Goal: Transaction & Acquisition: Purchase product/service

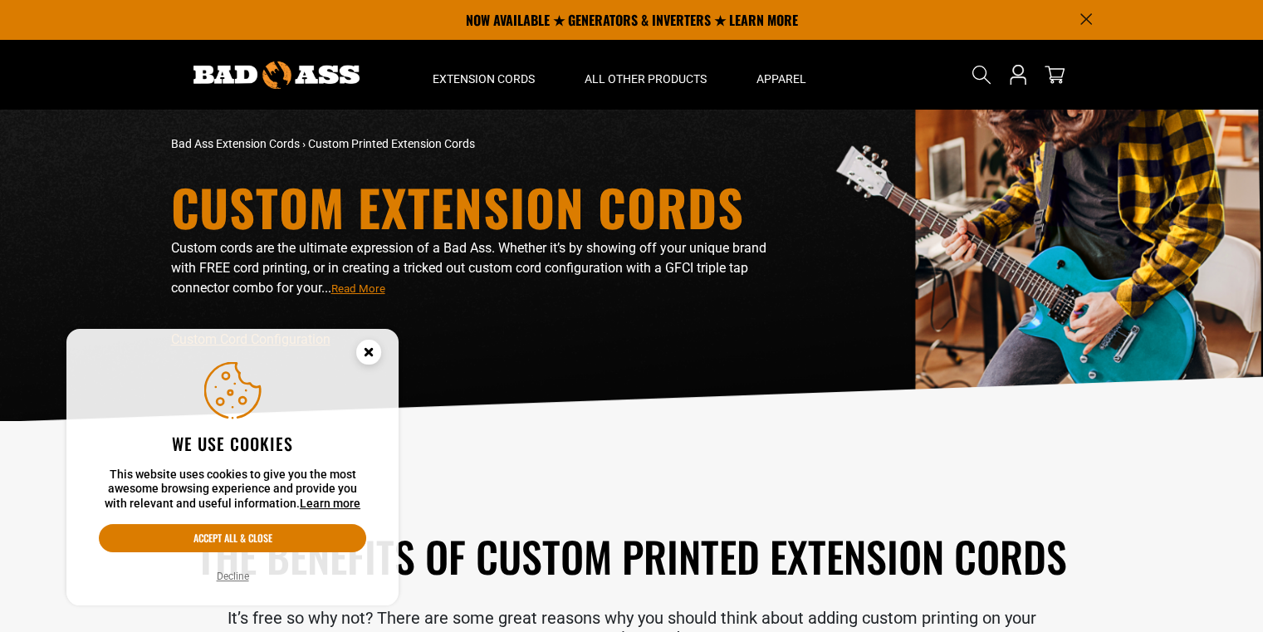
click at [377, 354] on circle "Cookie Consent" at bounding box center [368, 352] width 25 height 25
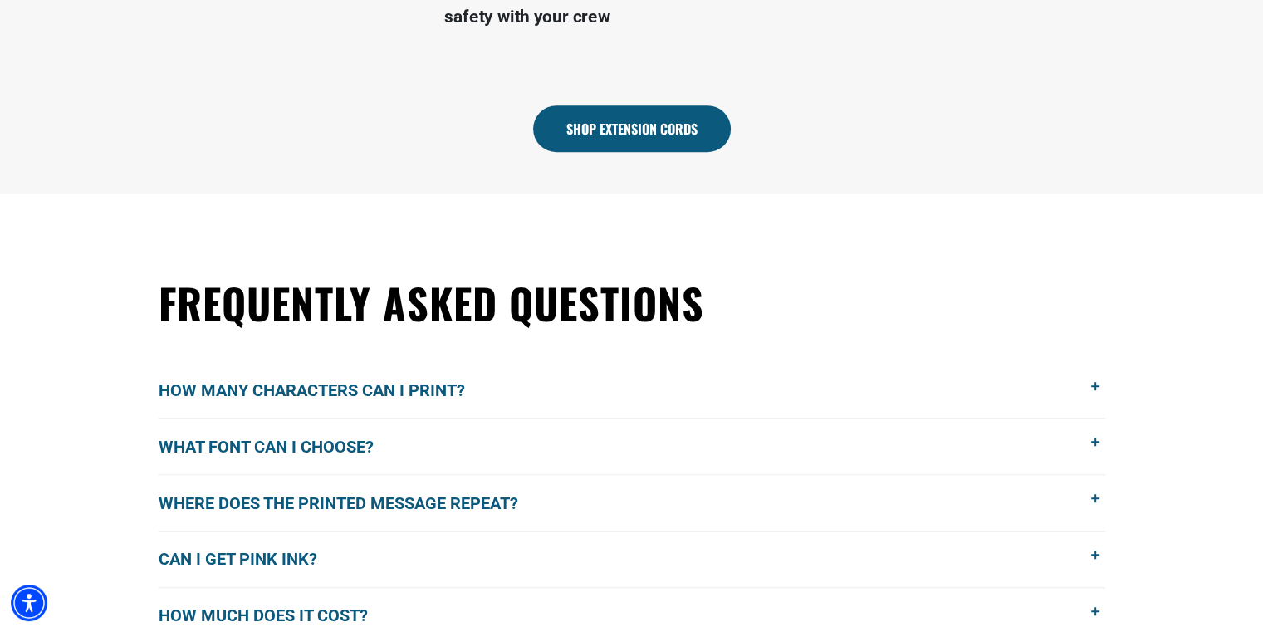
scroll to position [1069, 0]
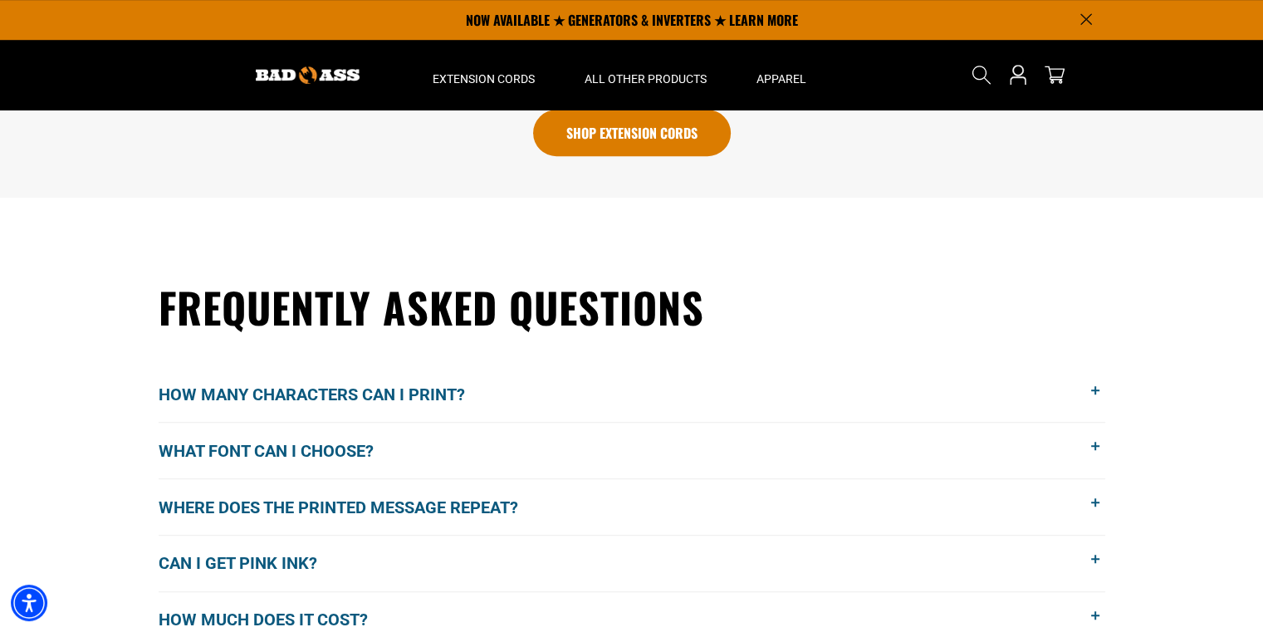
click at [593, 141] on link "Shop Extension Cords" at bounding box center [632, 133] width 198 height 46
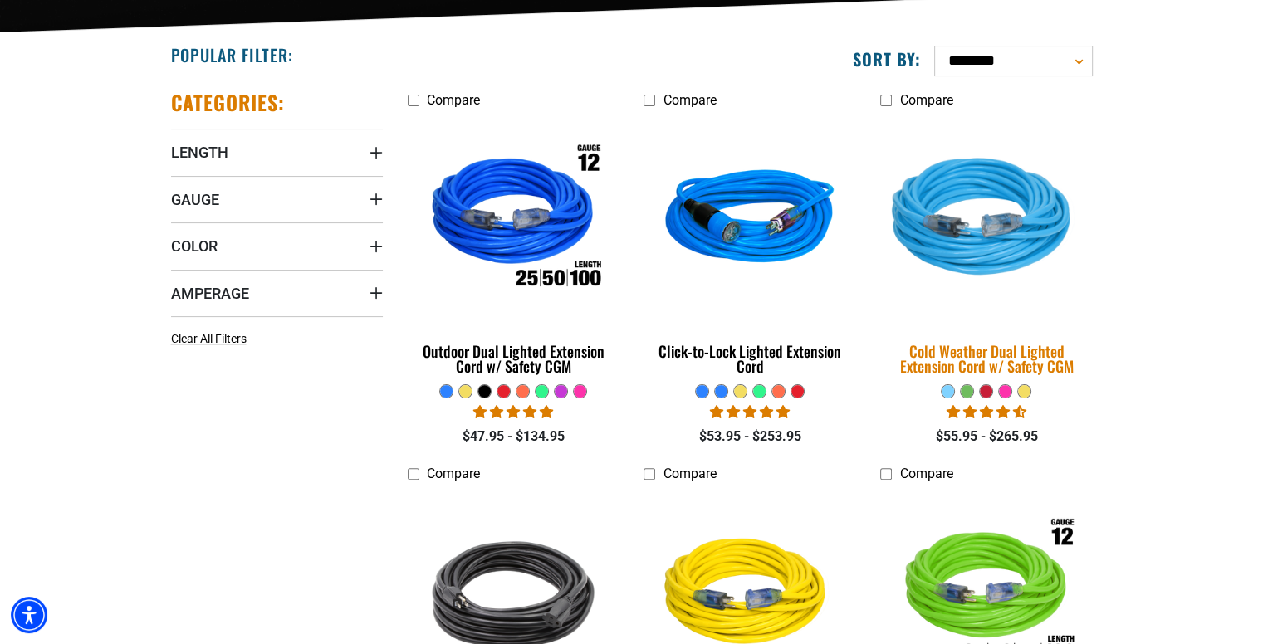
scroll to position [404, 0]
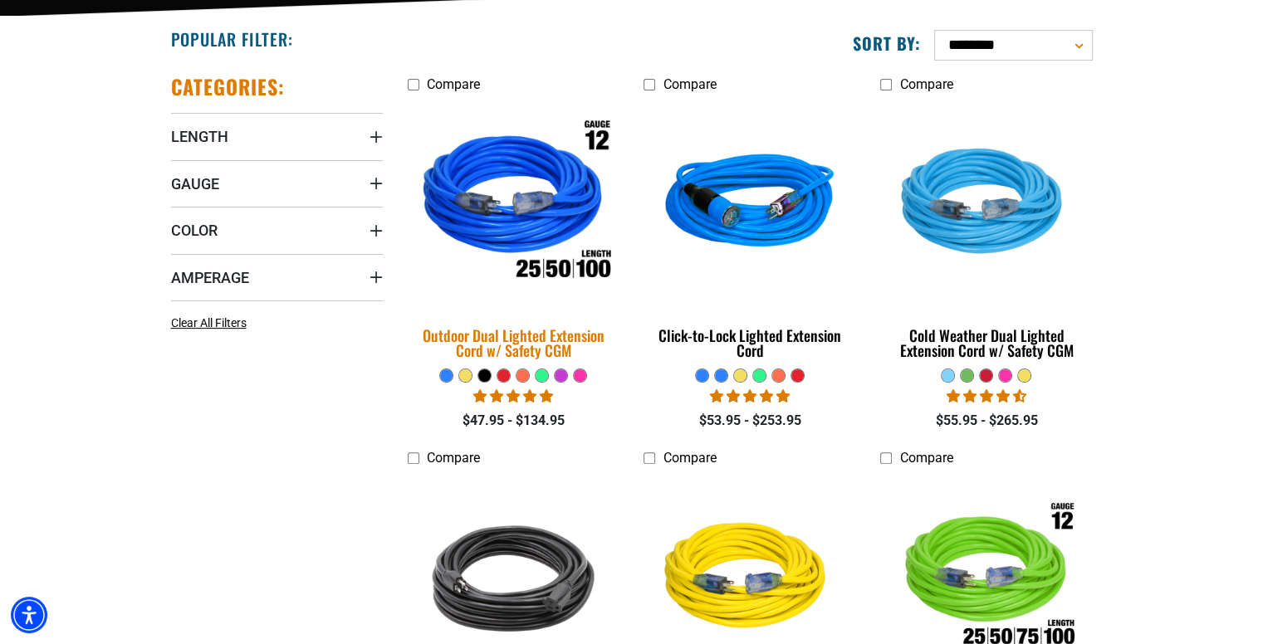
click at [510, 349] on div "Outdoor Dual Lighted Extension Cord w/ Safety CGM" at bounding box center [514, 343] width 212 height 30
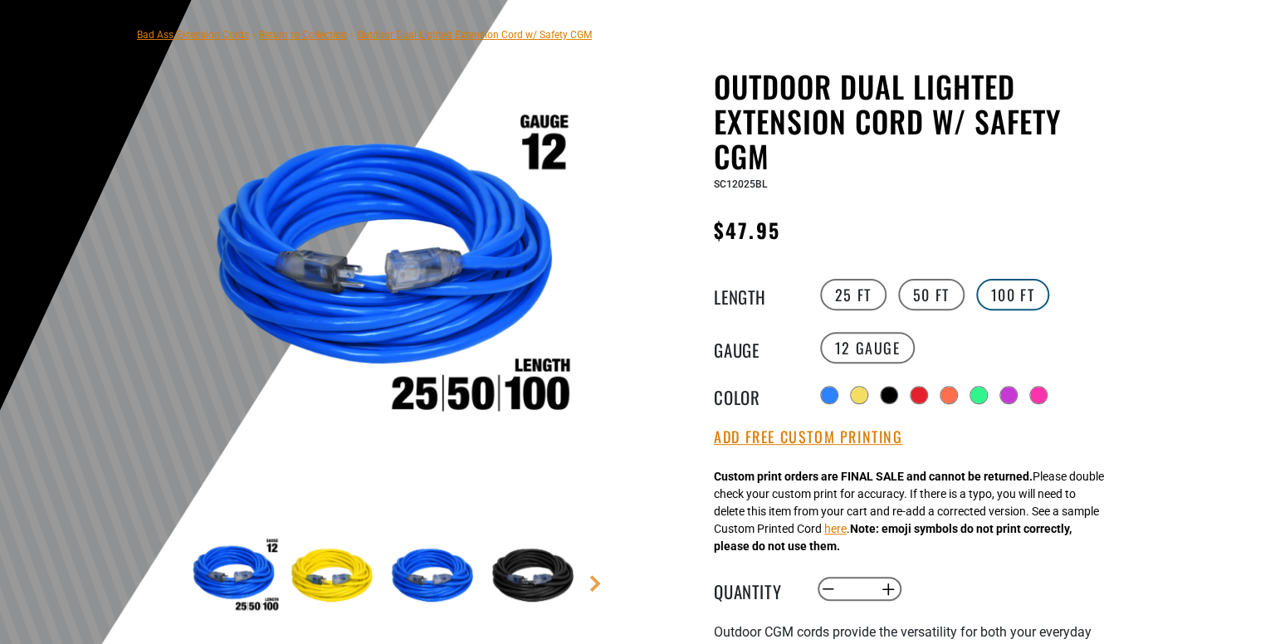
click at [992, 295] on label "100 FT" at bounding box center [1013, 295] width 74 height 32
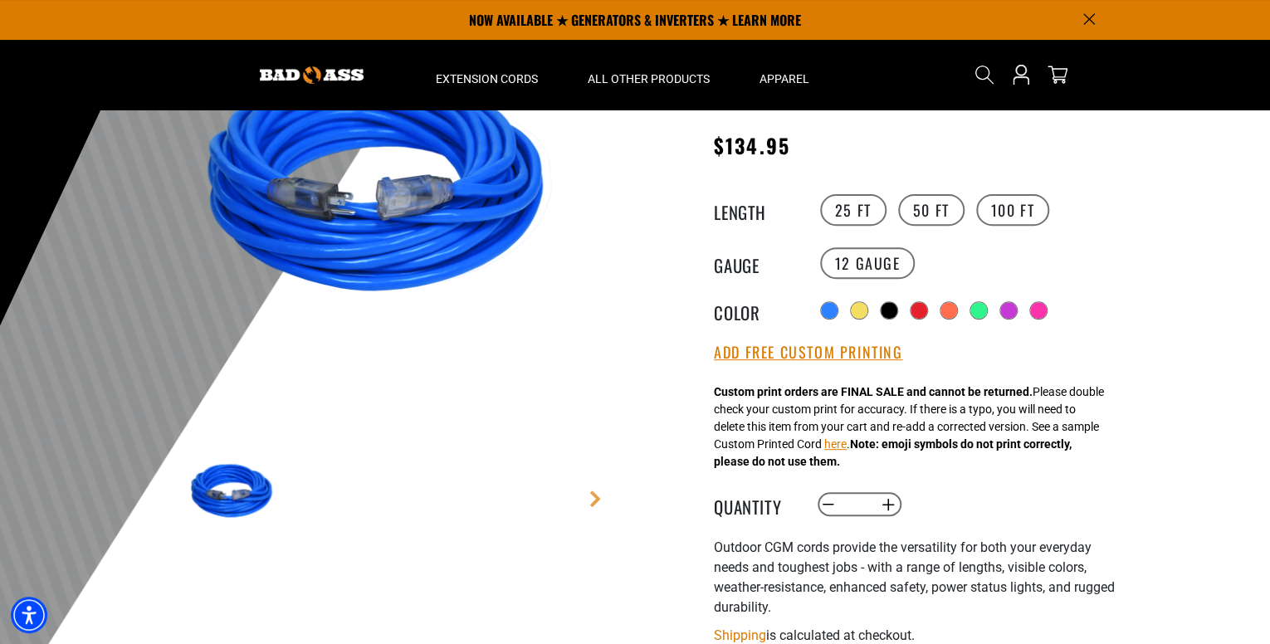
scroll to position [193, 0]
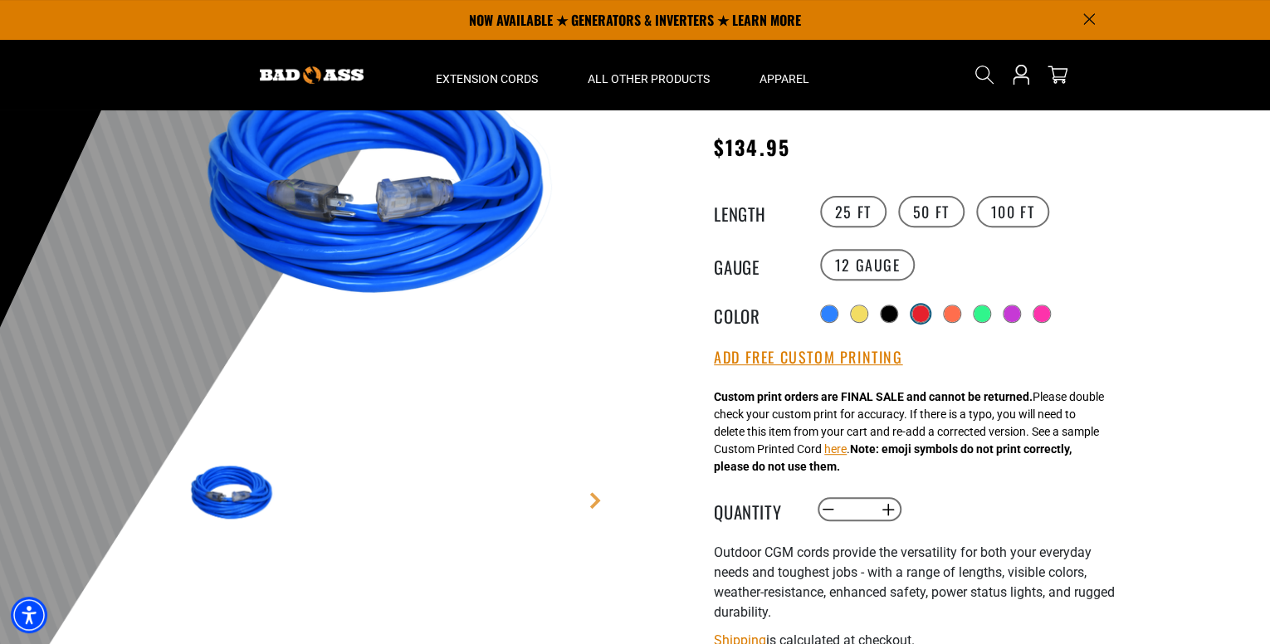
click at [923, 311] on div at bounding box center [920, 314] width 17 height 17
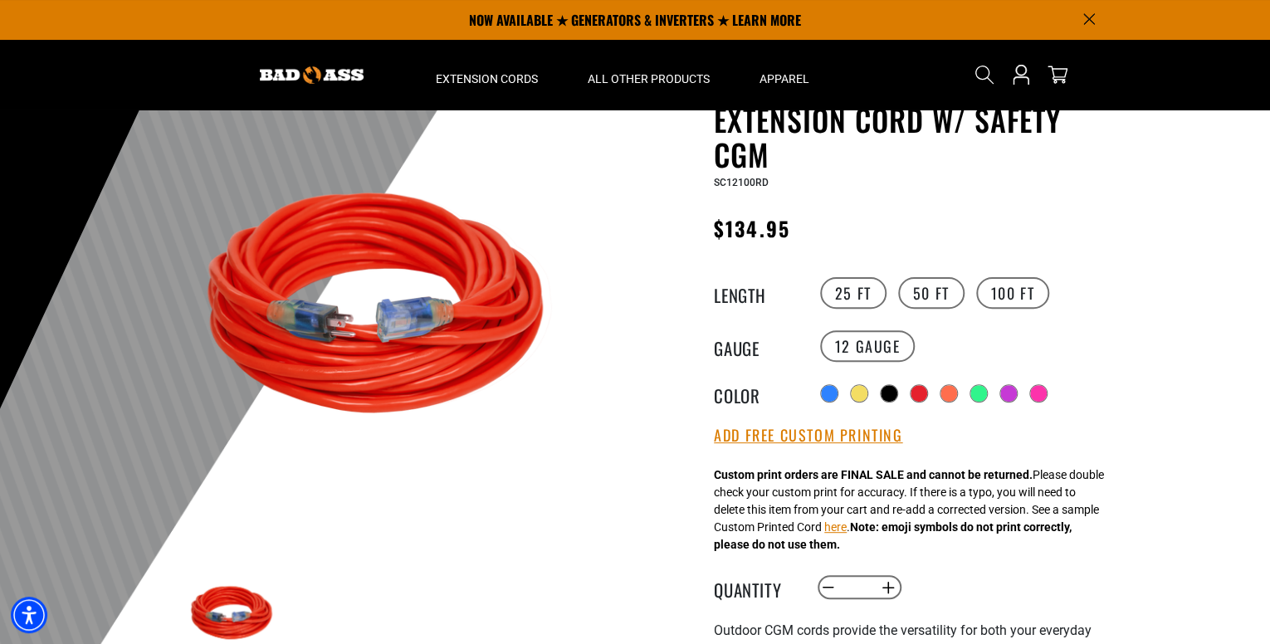
scroll to position [110, 0]
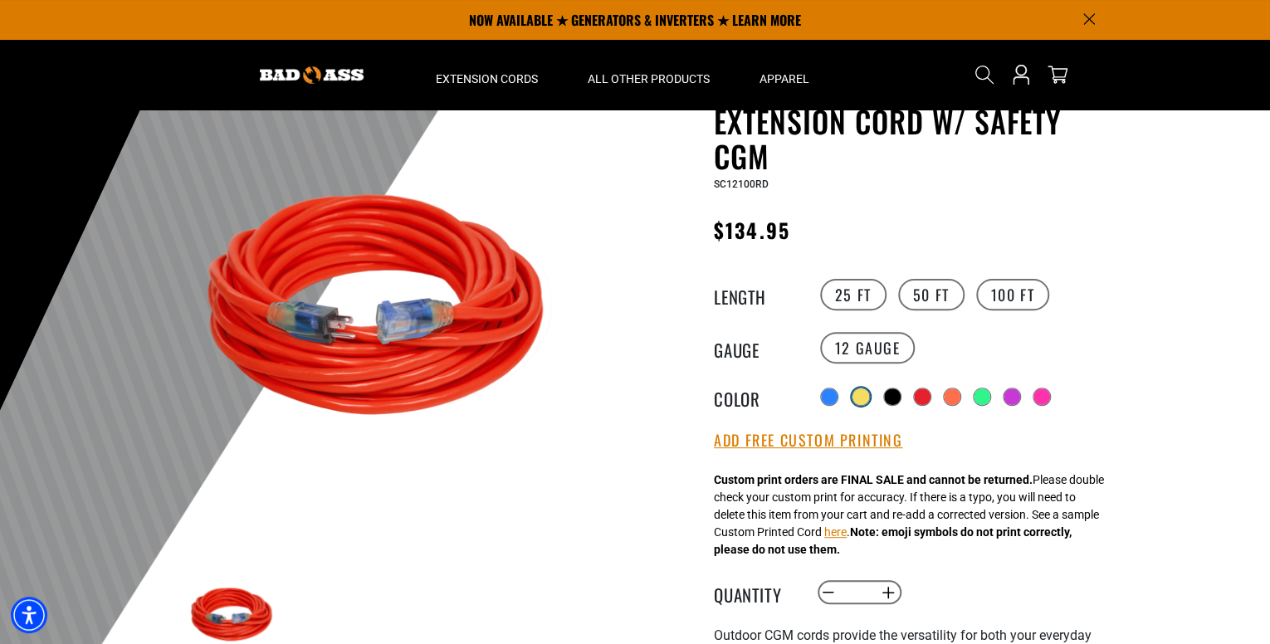
click at [860, 393] on div at bounding box center [861, 397] width 17 height 17
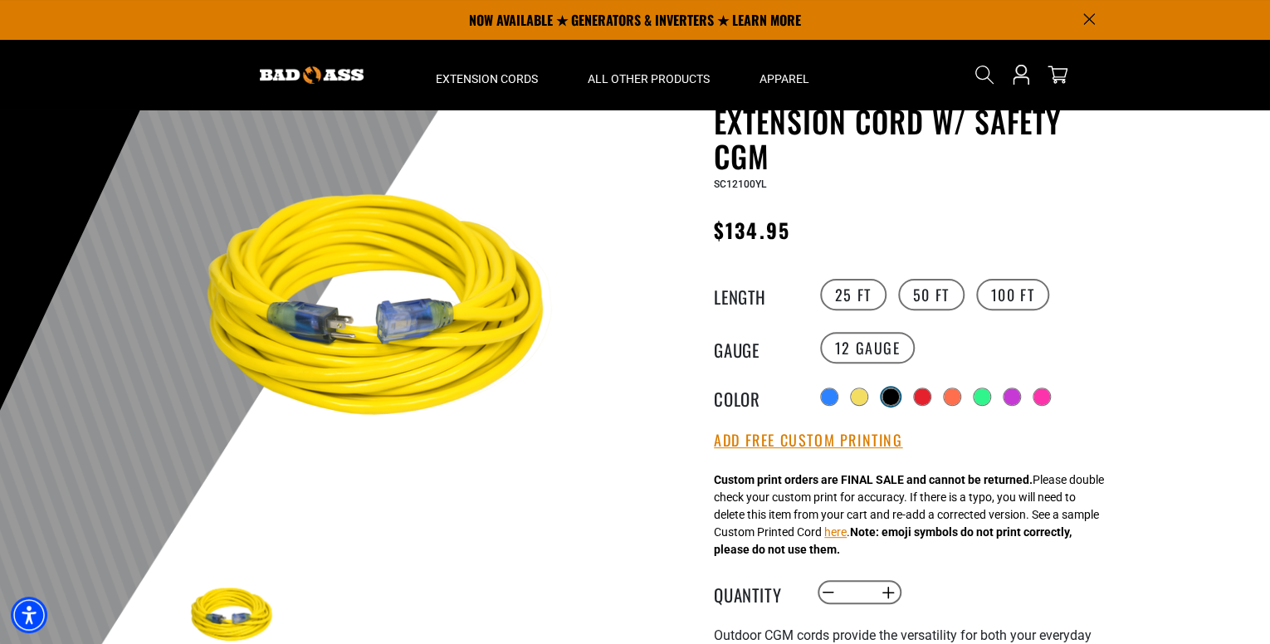
click at [890, 393] on div at bounding box center [890, 397] width 17 height 17
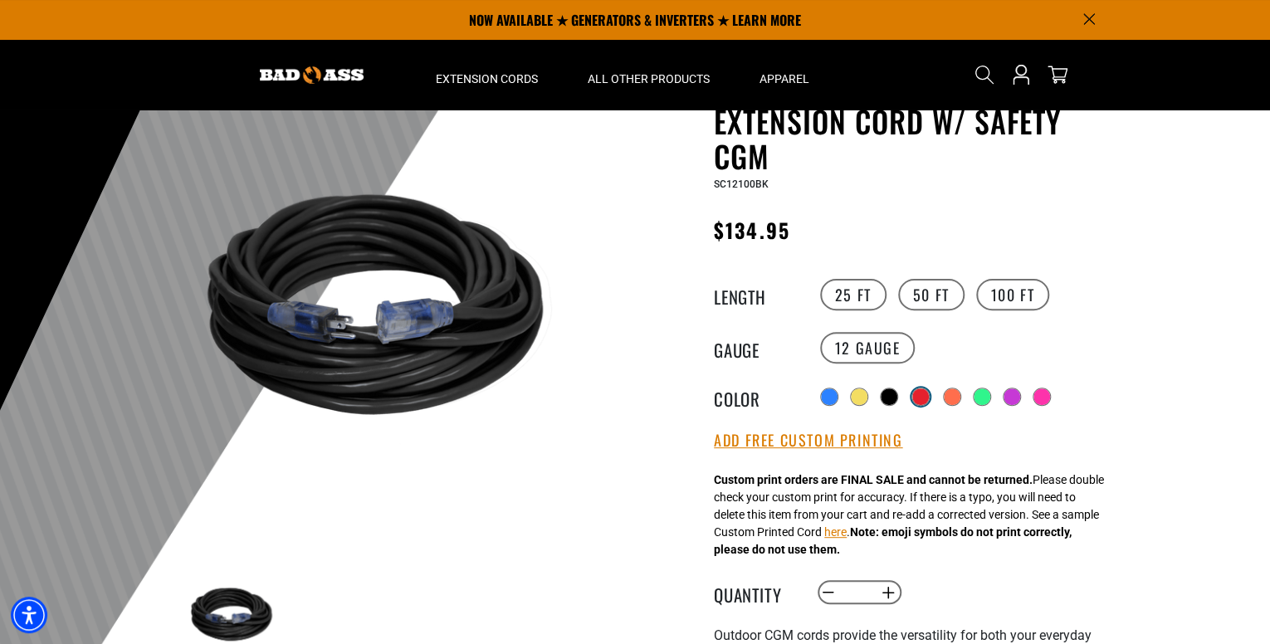
click at [929, 389] on div at bounding box center [920, 397] width 17 height 17
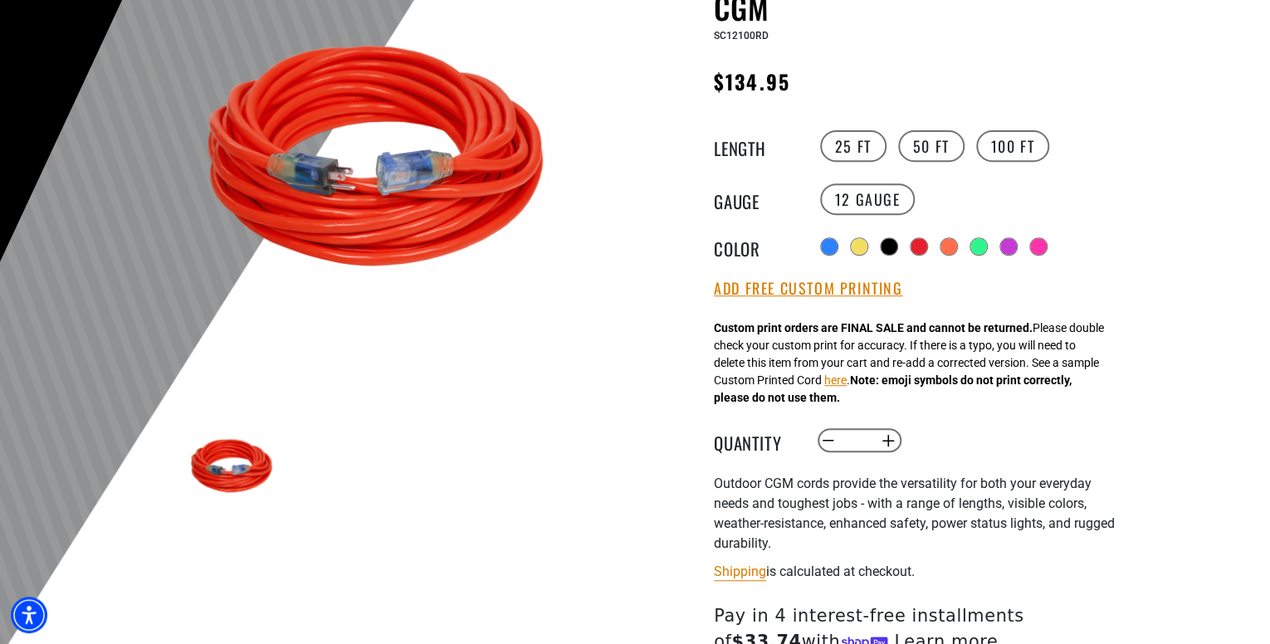
scroll to position [304, 0]
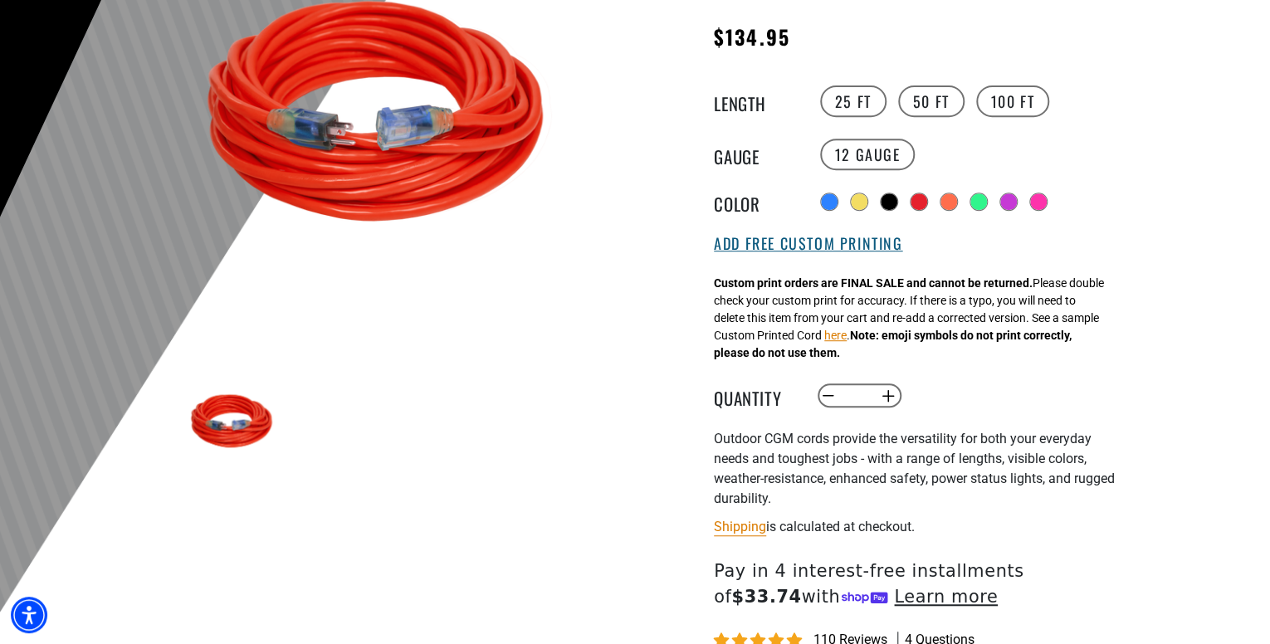
click at [865, 248] on button "Add Free Custom Printing" at bounding box center [808, 244] width 188 height 18
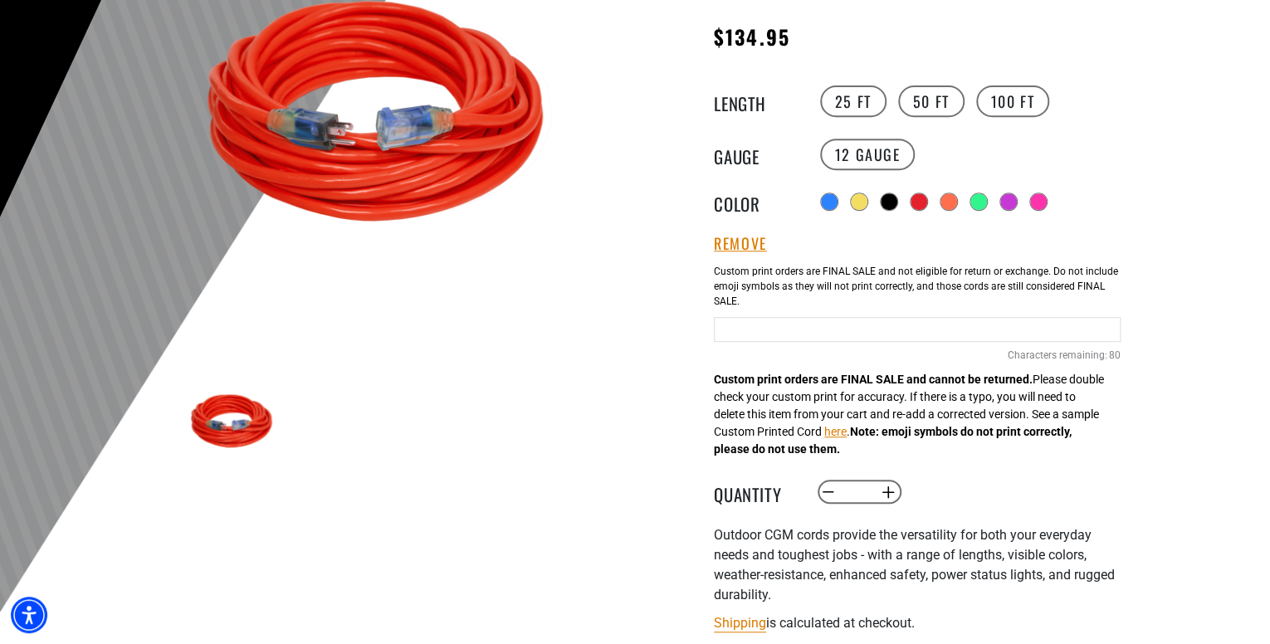
click at [763, 322] on input "text" at bounding box center [917, 329] width 407 height 25
type input "**********"
click at [591, 407] on main-product-gallery at bounding box center [385, 235] width 473 height 643
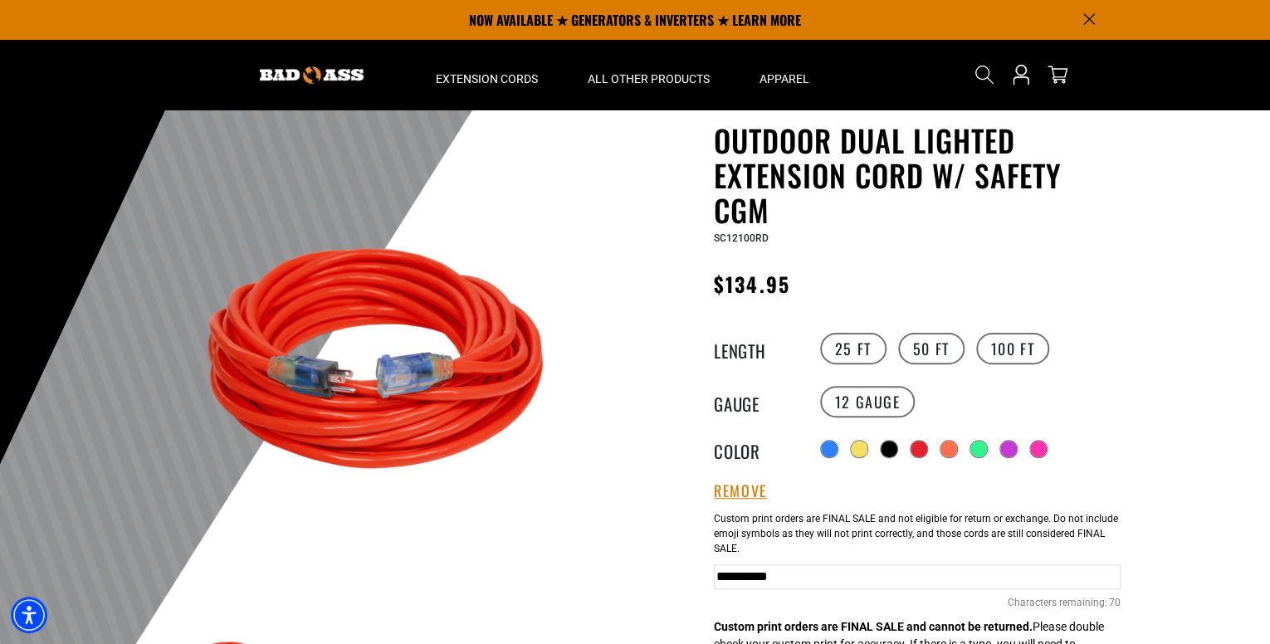
scroll to position [55, 0]
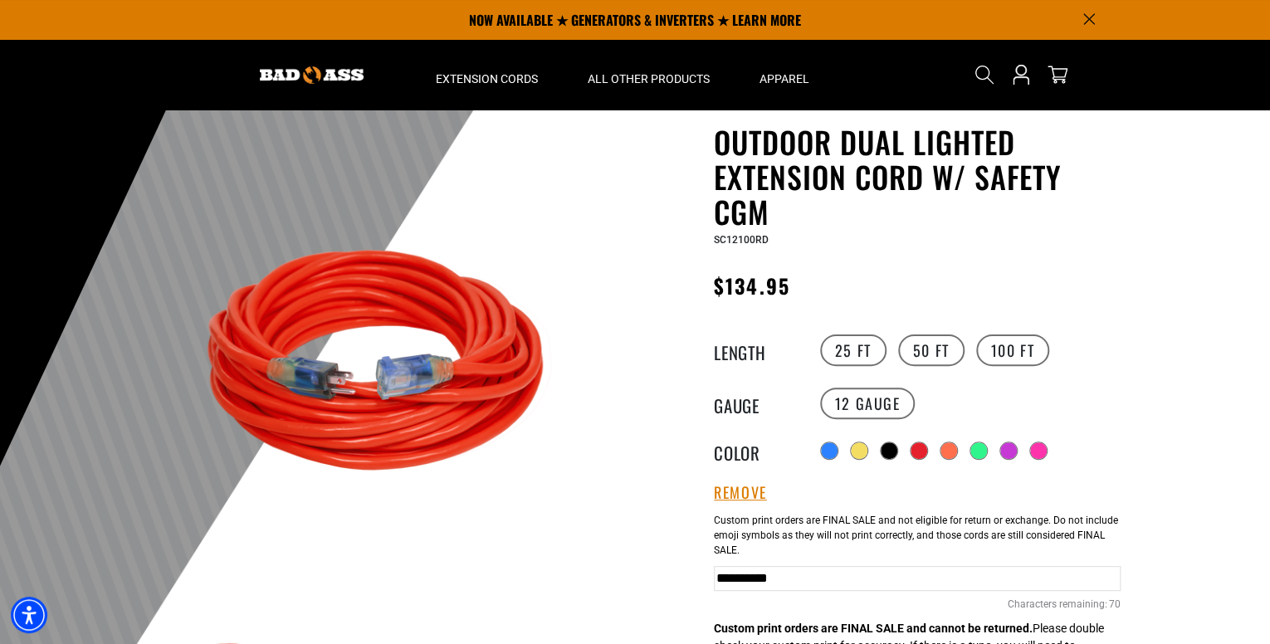
click at [603, 486] on main-product-gallery at bounding box center [385, 485] width 473 height 643
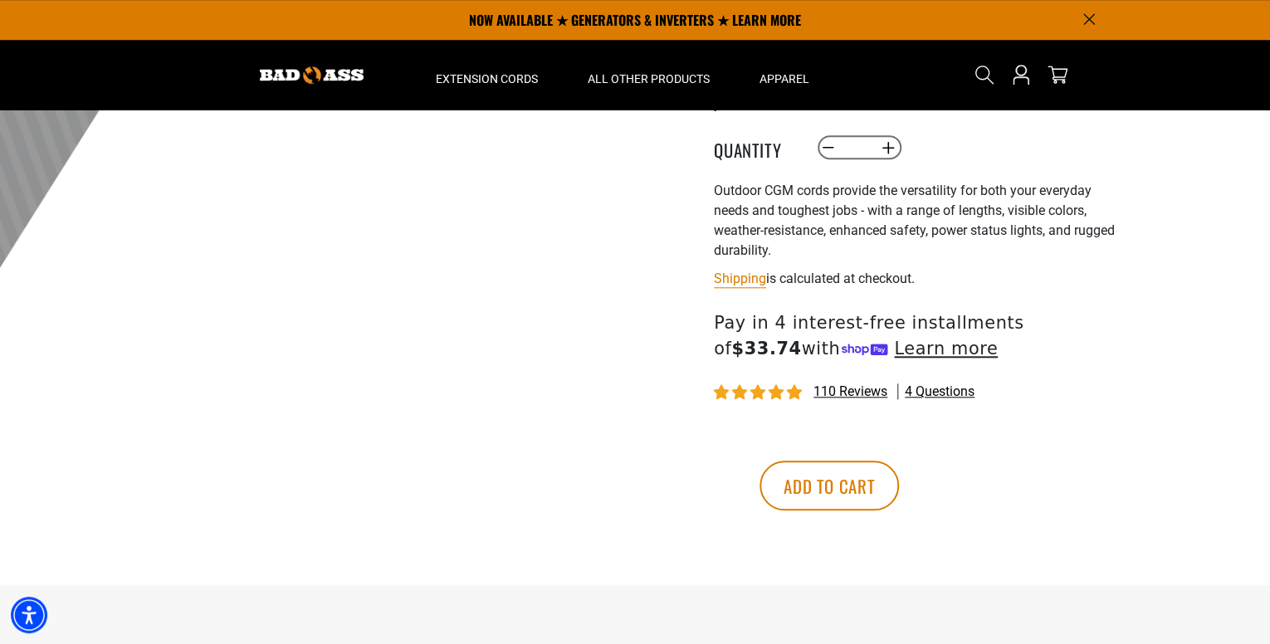
scroll to position [636, 0]
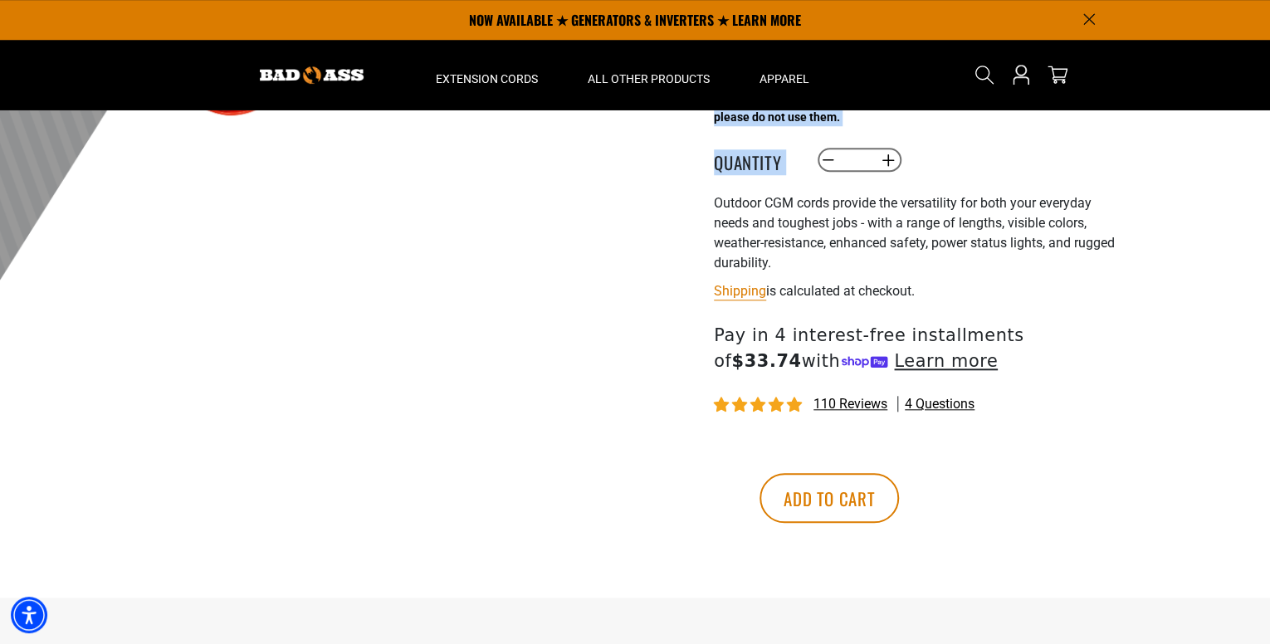
drag, startPoint x: 1268, startPoint y: 117, endPoint x: 1269, endPoint y: 149, distance: 32.4
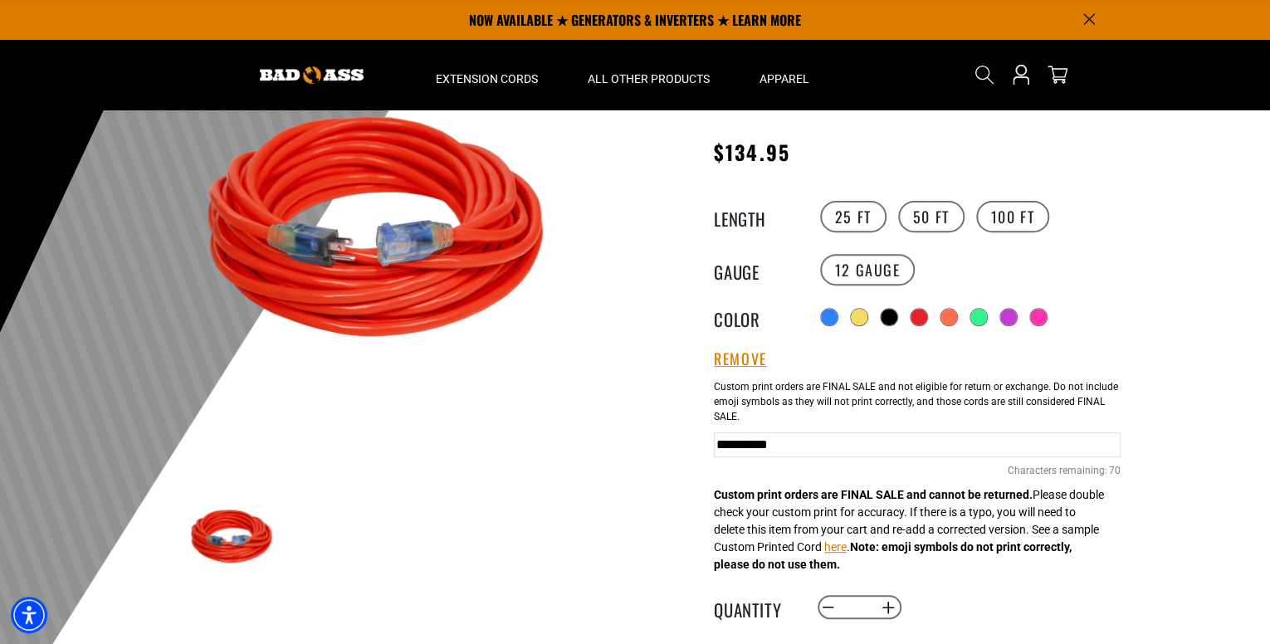
scroll to position [143, 0]
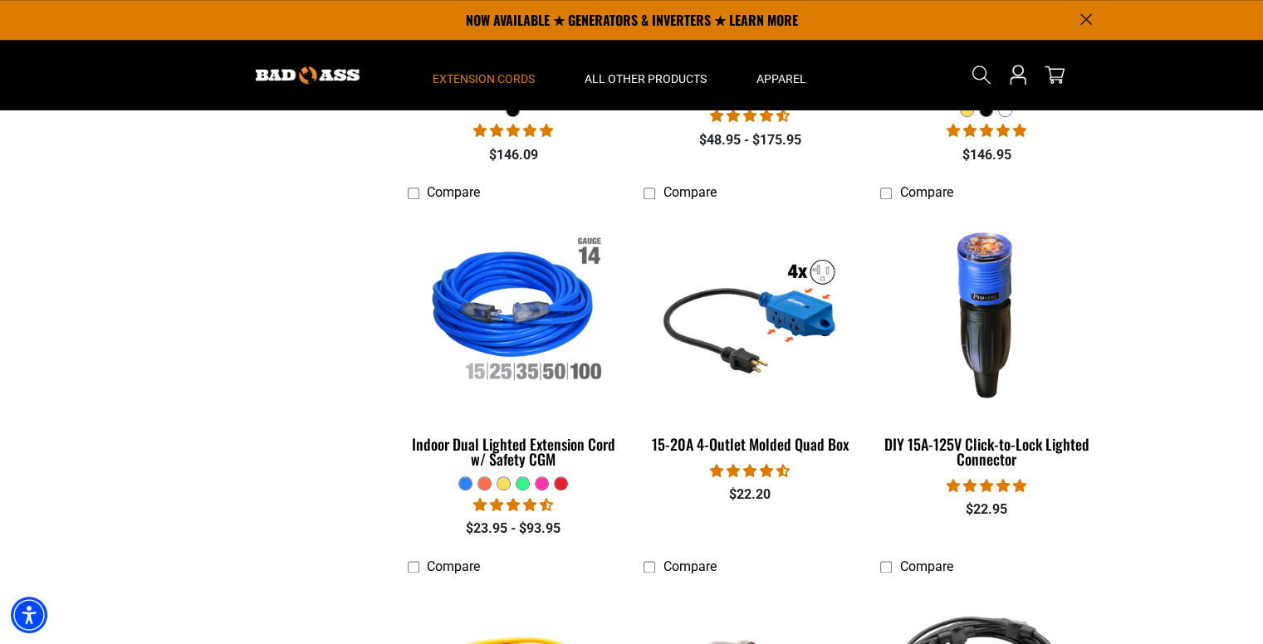
scroll to position [1803, 0]
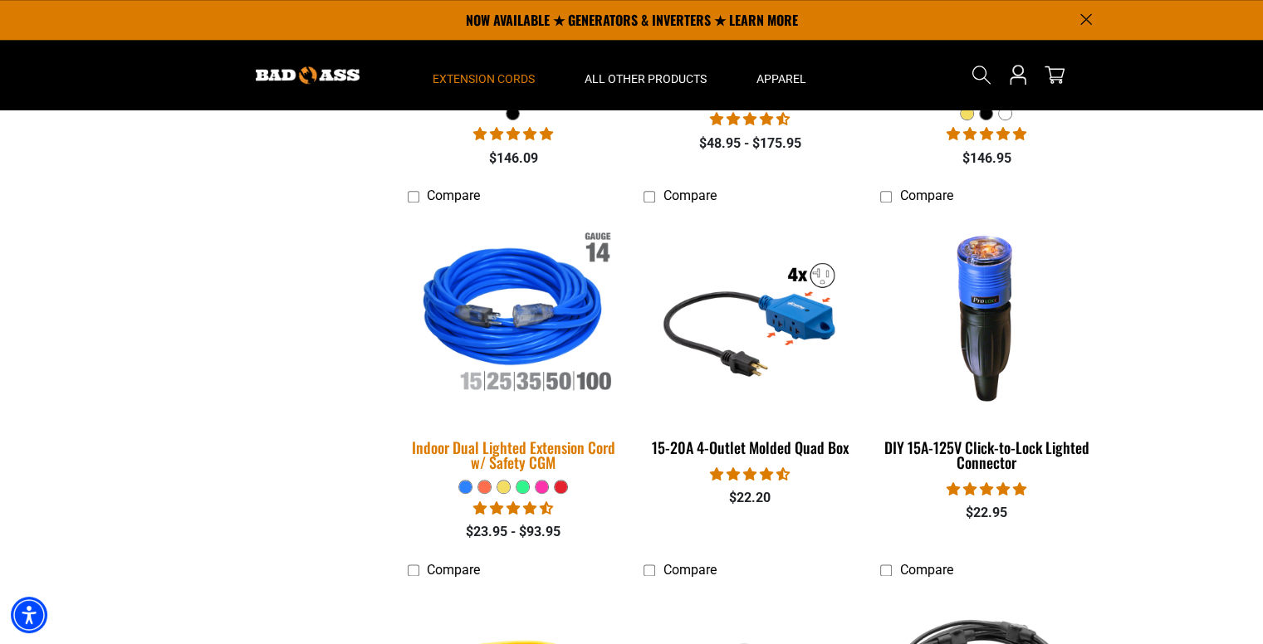
click at [555, 445] on div "Indoor Dual Lighted Extension Cord w/ Safety CGM" at bounding box center [514, 455] width 212 height 30
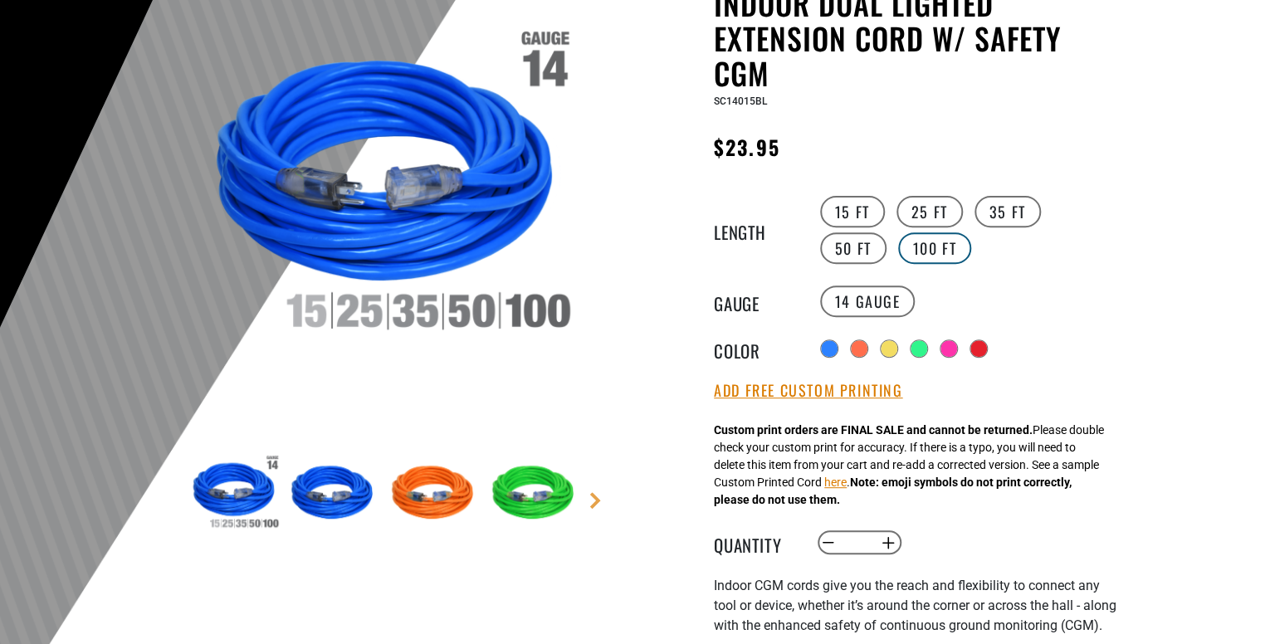
click at [898, 253] on label "100 FT" at bounding box center [935, 248] width 74 height 32
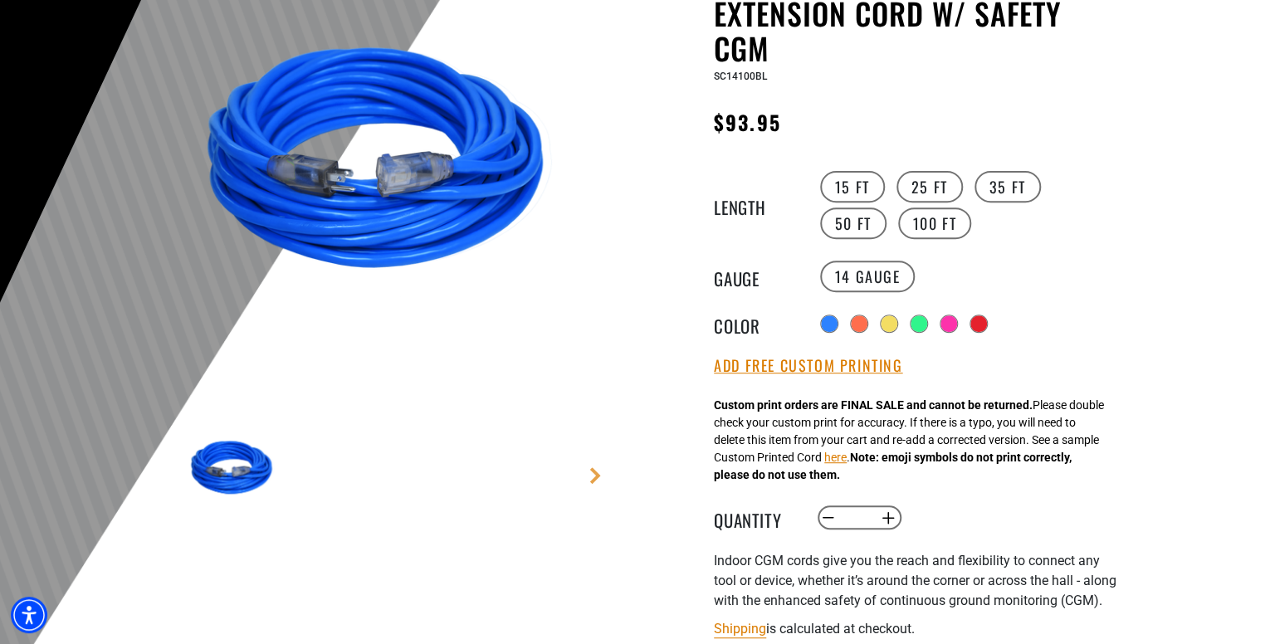
scroll to position [221, 0]
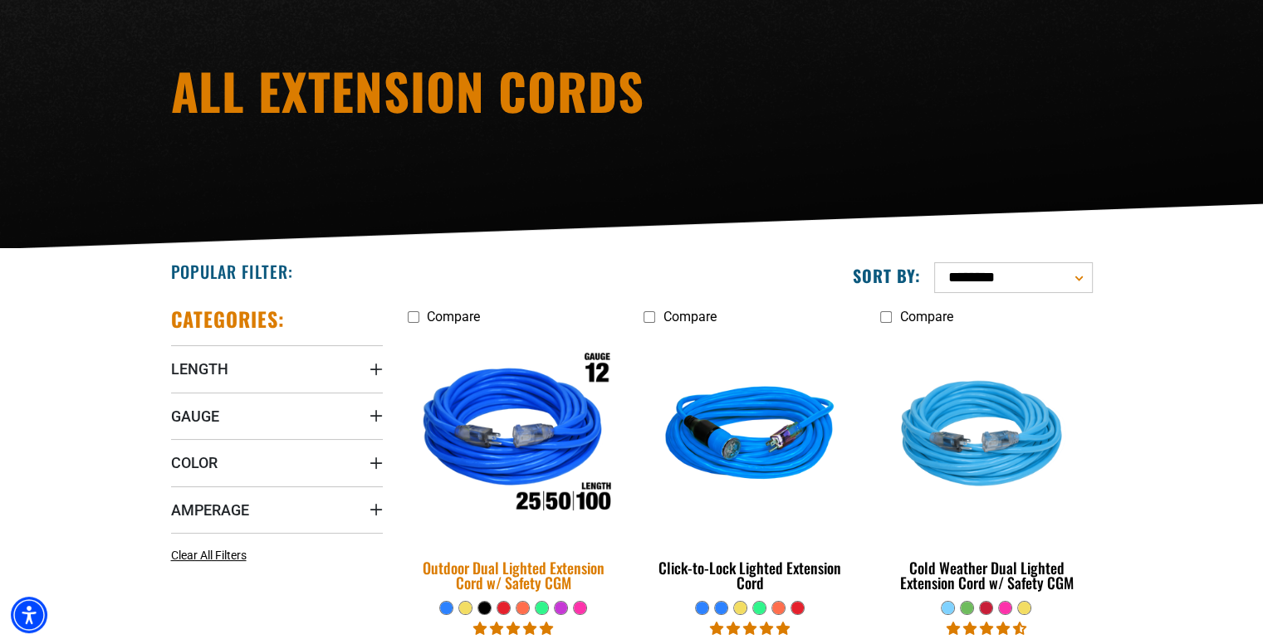
scroll to position [226, 0]
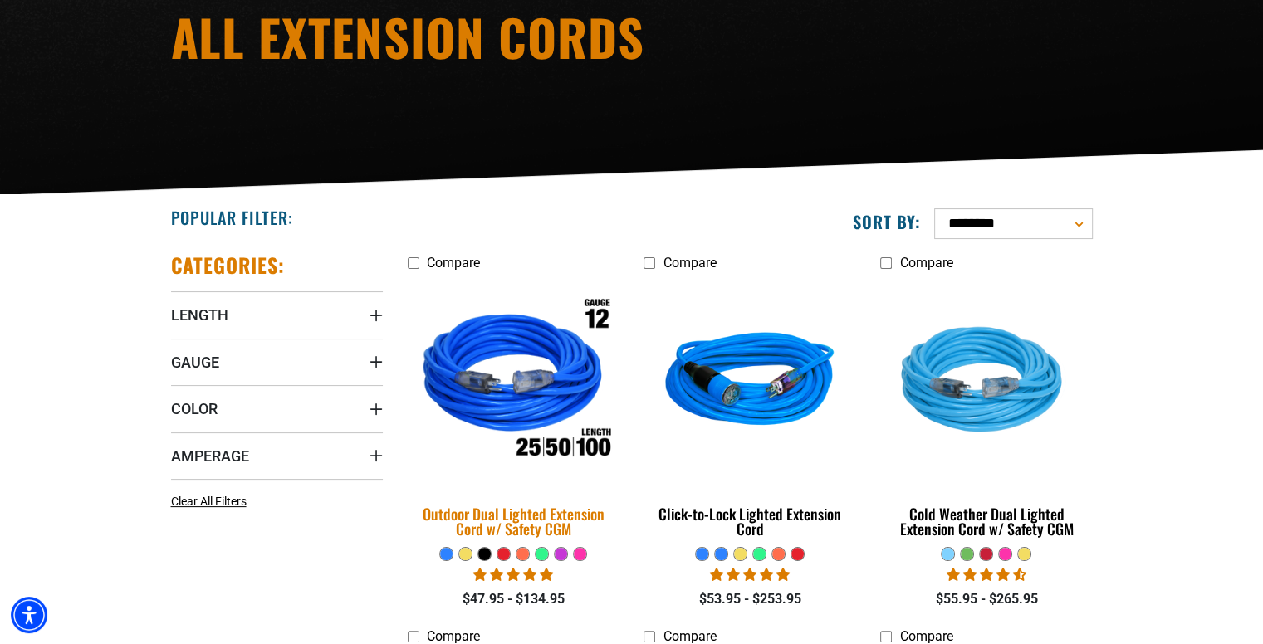
click at [534, 395] on img at bounding box center [513, 382] width 232 height 213
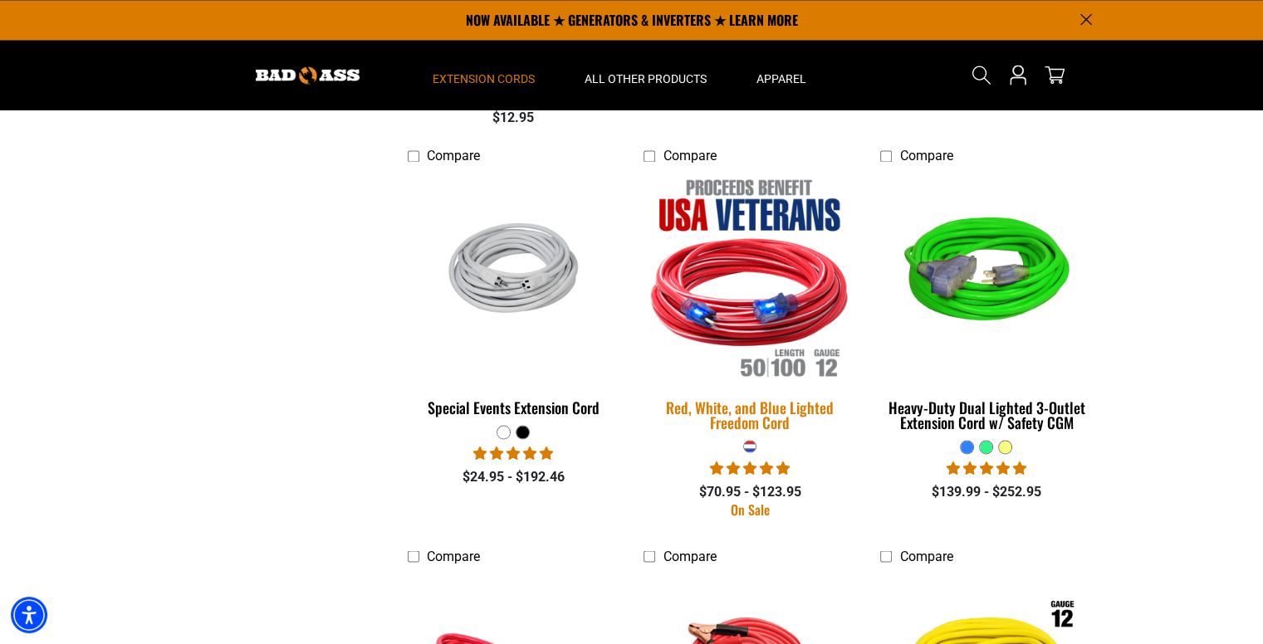
scroll to position [2984, 0]
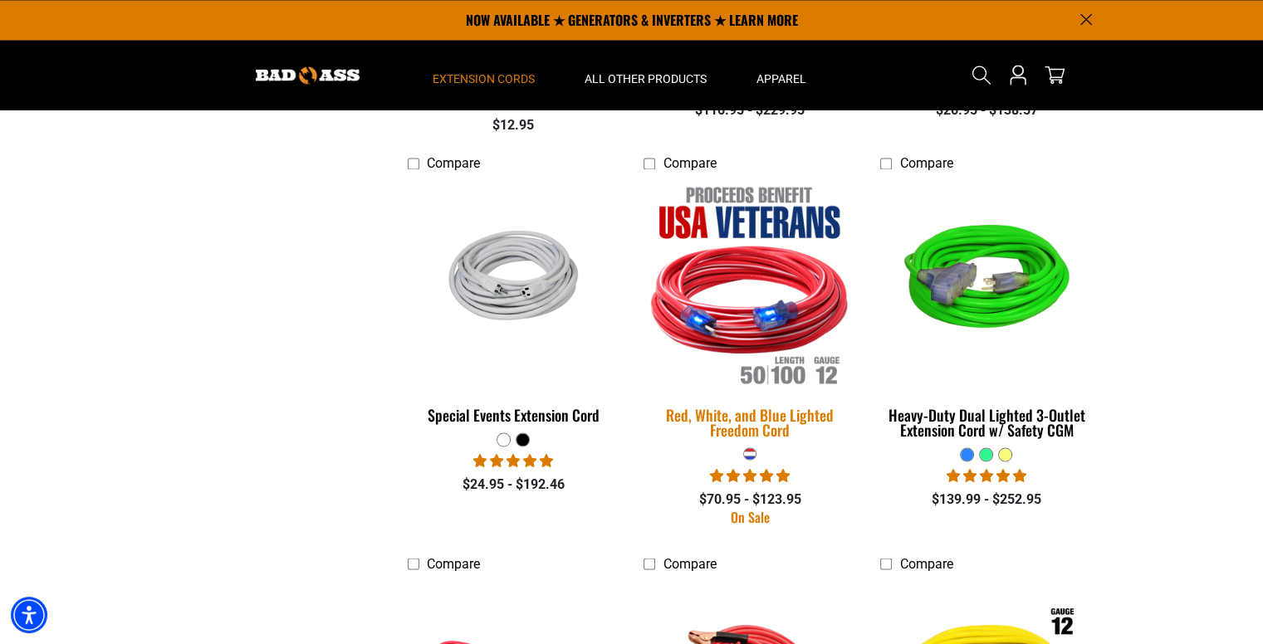
click at [714, 300] on img at bounding box center [749, 283] width 232 height 213
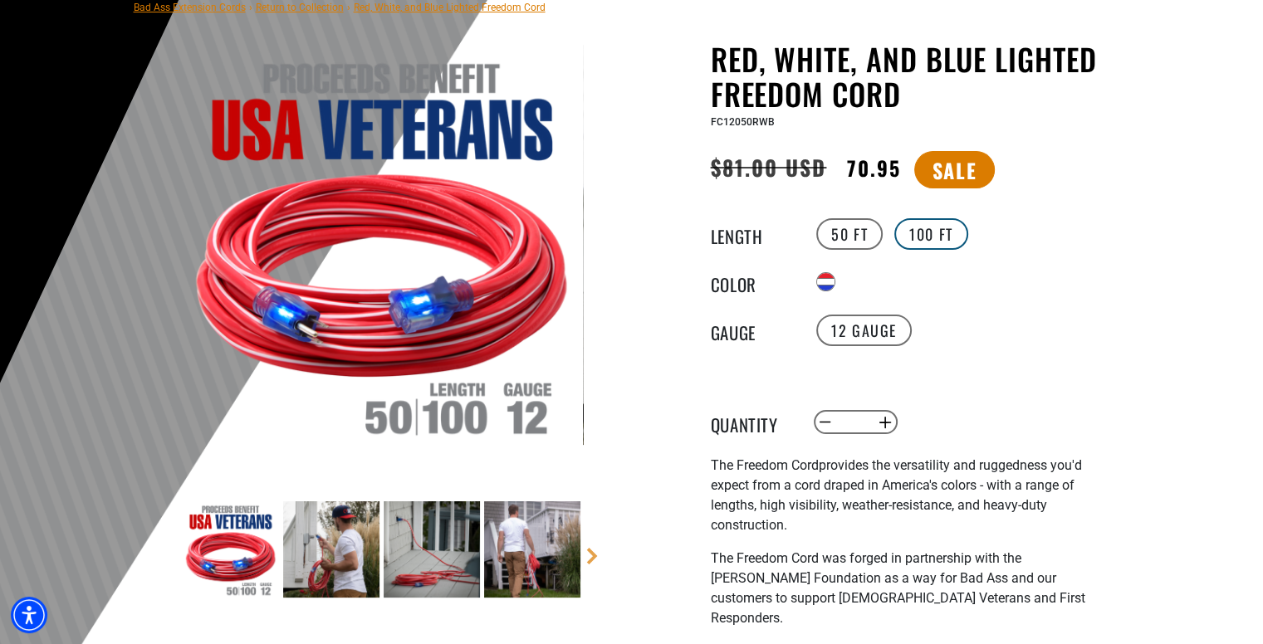
click at [941, 230] on label "100 FT" at bounding box center [931, 234] width 74 height 32
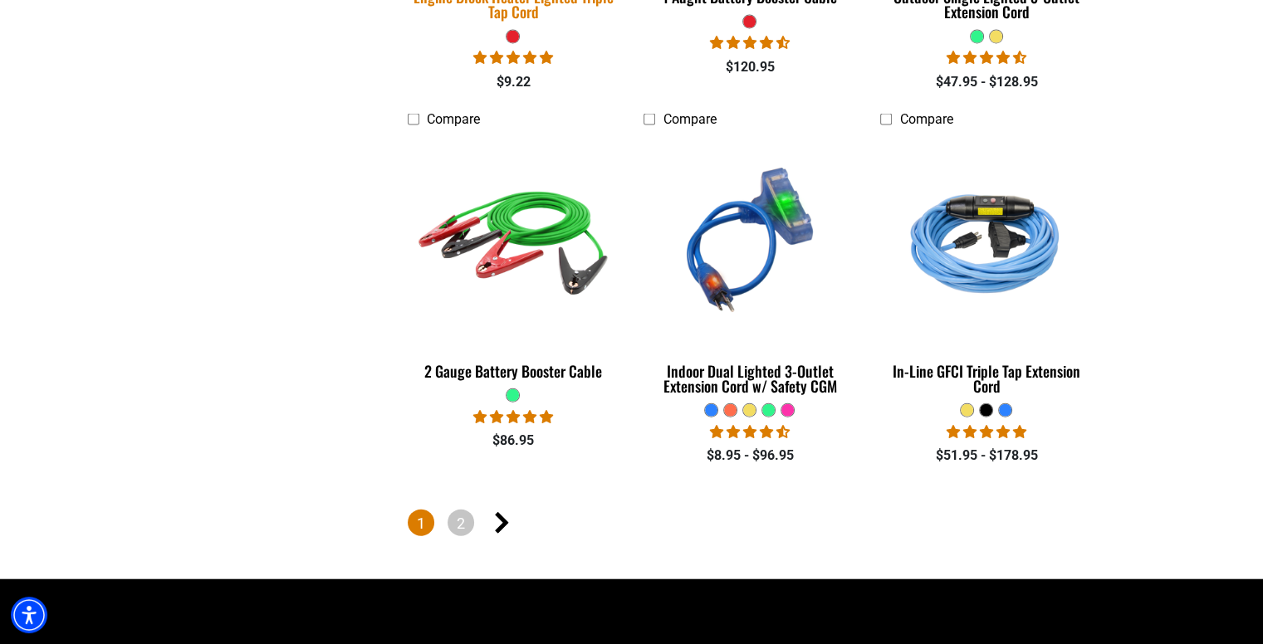
scroll to position [3842, 0]
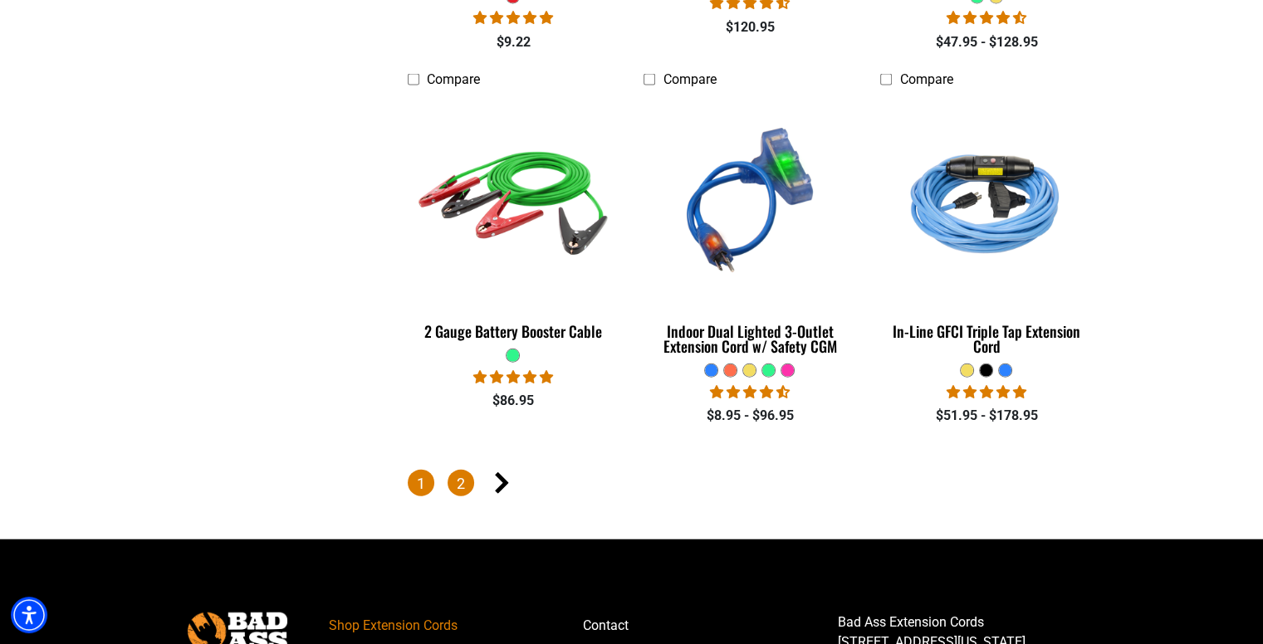
click at [455, 486] on link "2" at bounding box center [460, 483] width 27 height 27
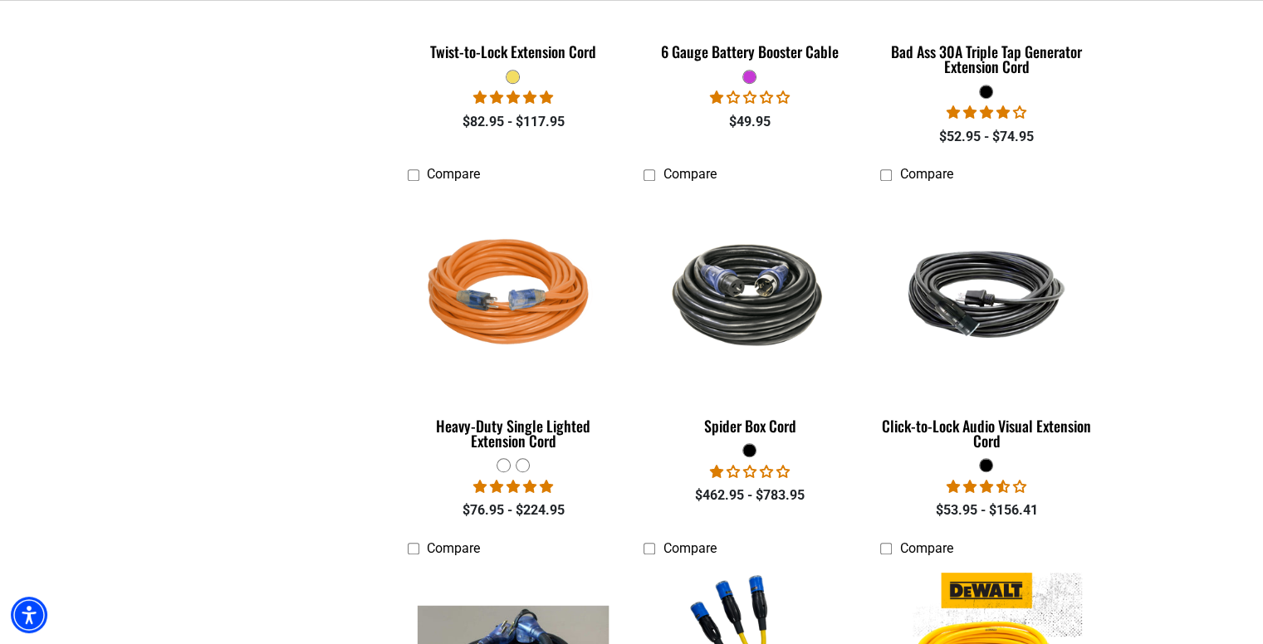
scroll to position [1826, 0]
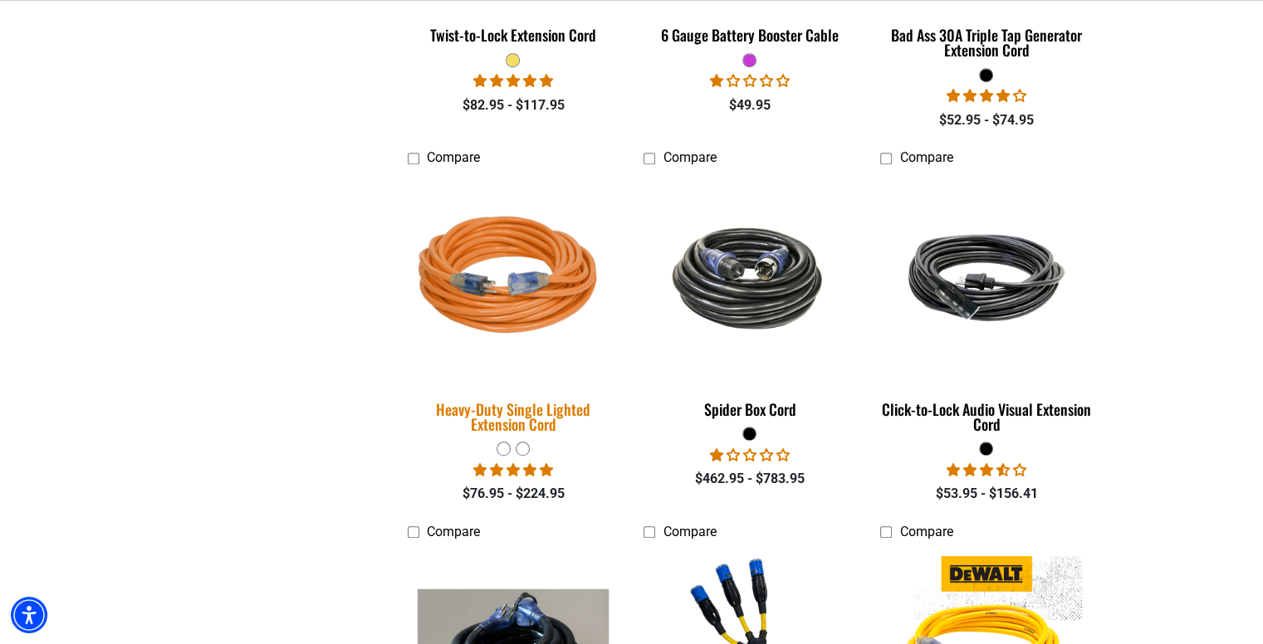
click at [499, 413] on div "Heavy-Duty Single Lighted Extension Cord" at bounding box center [514, 417] width 212 height 30
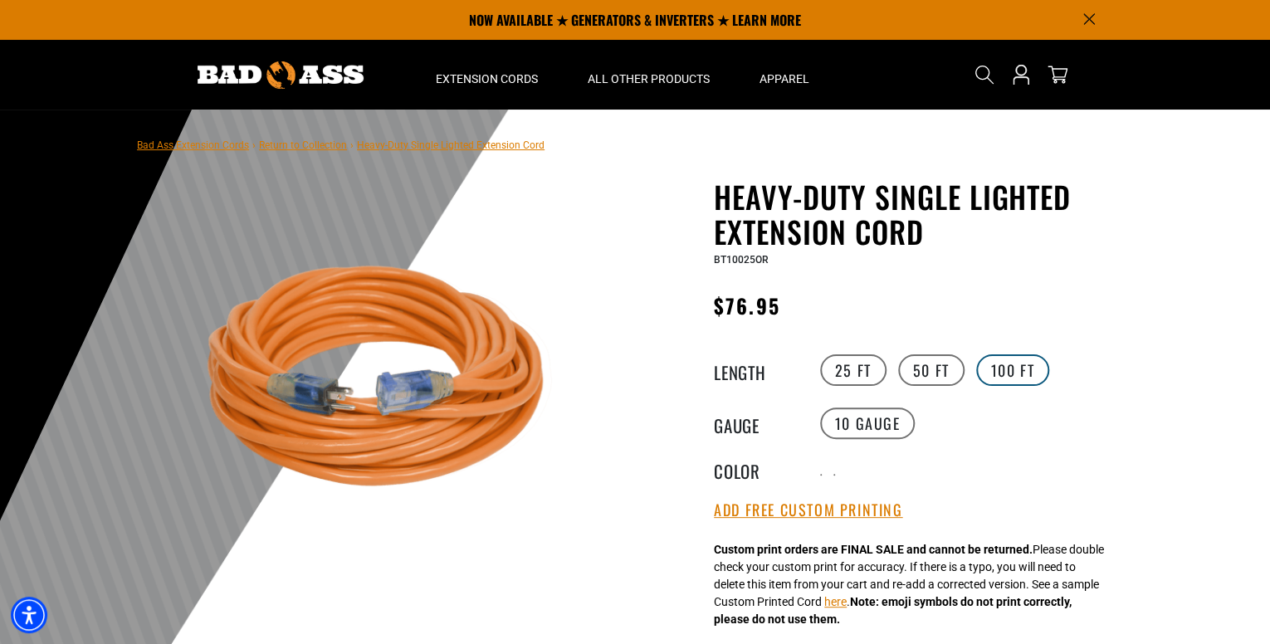
click at [1012, 359] on label "100 FT" at bounding box center [1013, 370] width 74 height 32
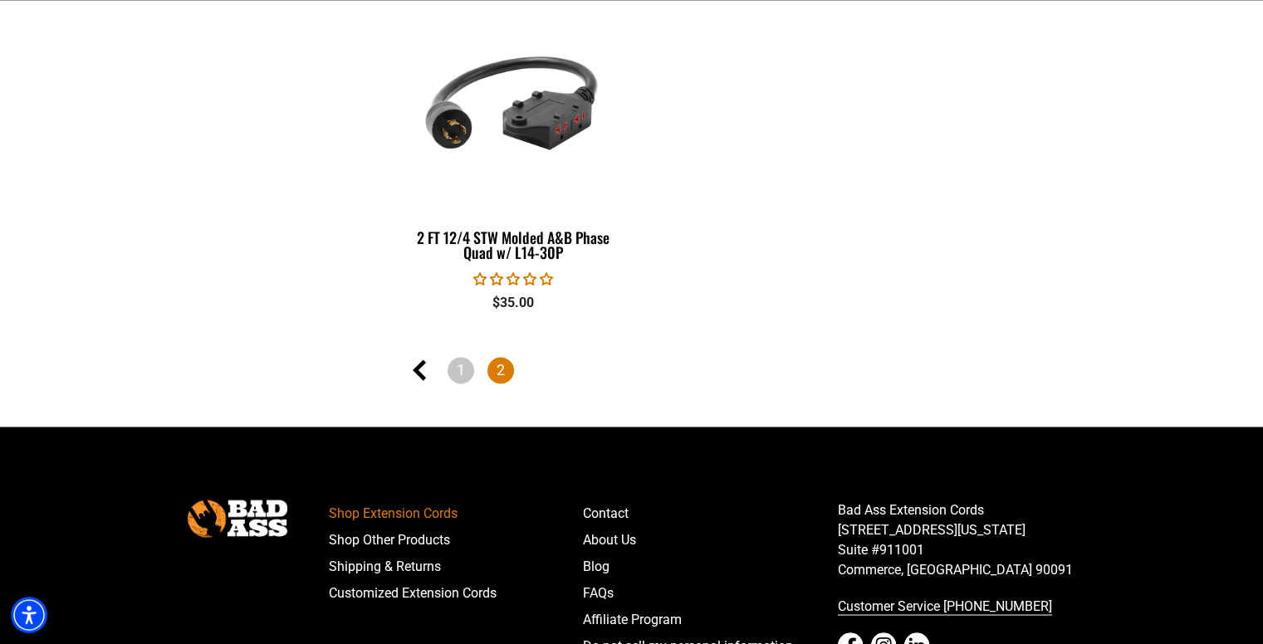
scroll to position [2098, 0]
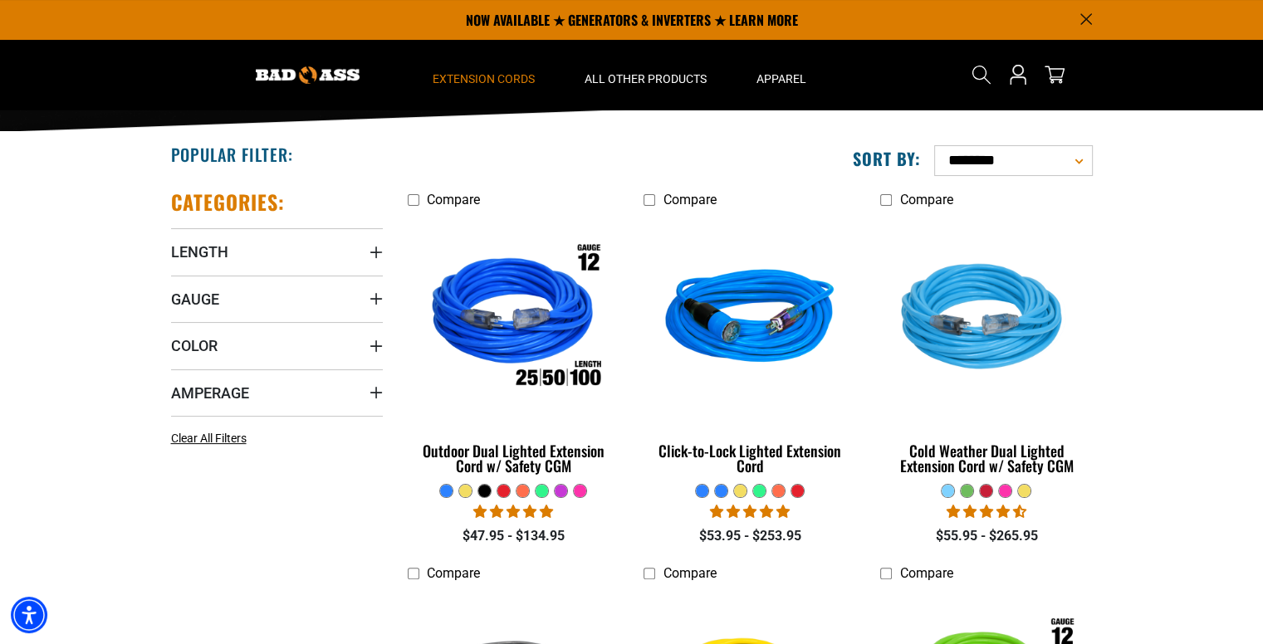
scroll to position [196, 0]
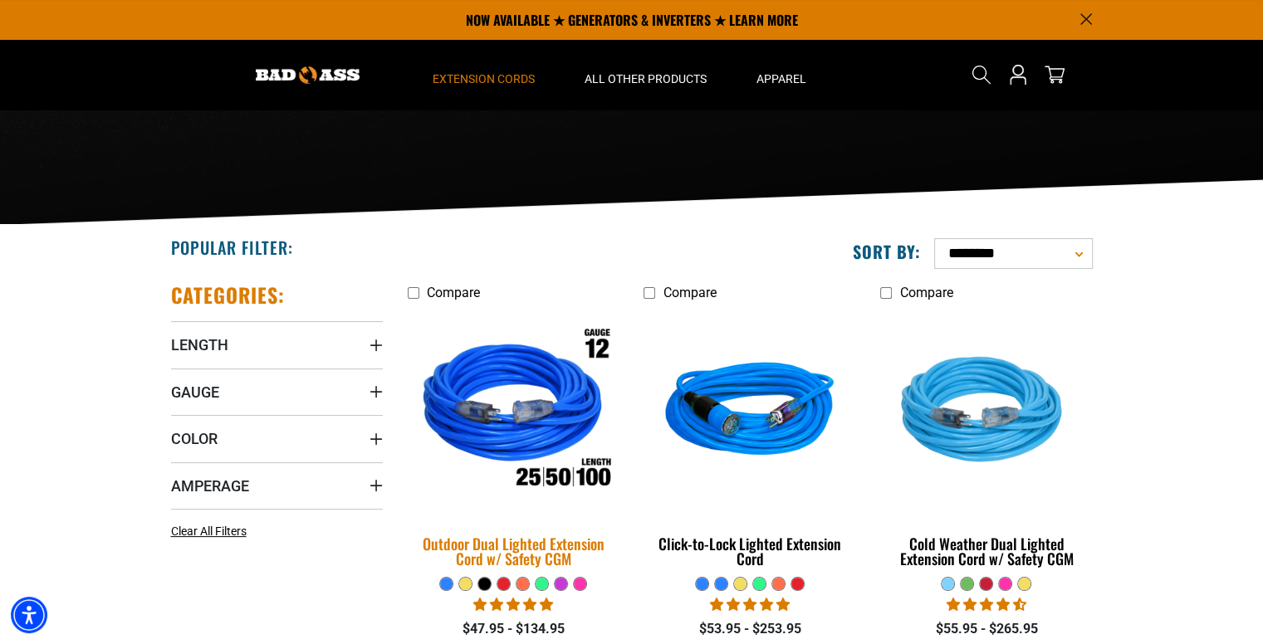
click at [560, 406] on img at bounding box center [513, 412] width 232 height 213
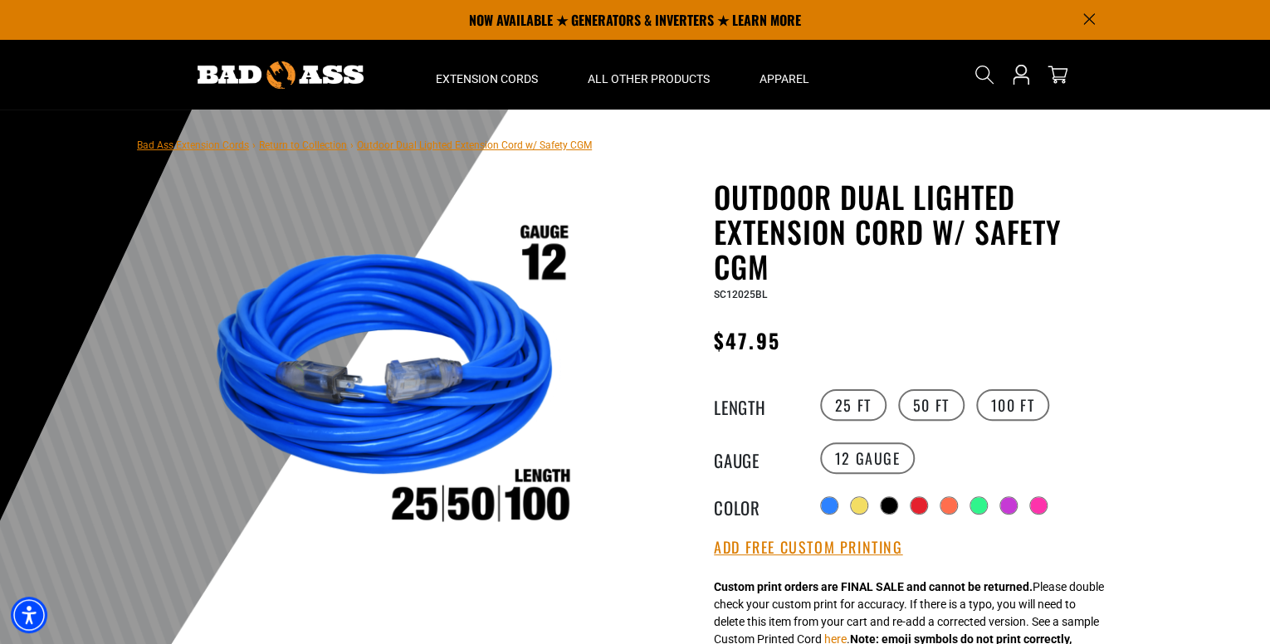
click at [1142, 232] on div at bounding box center [635, 517] width 1270 height 814
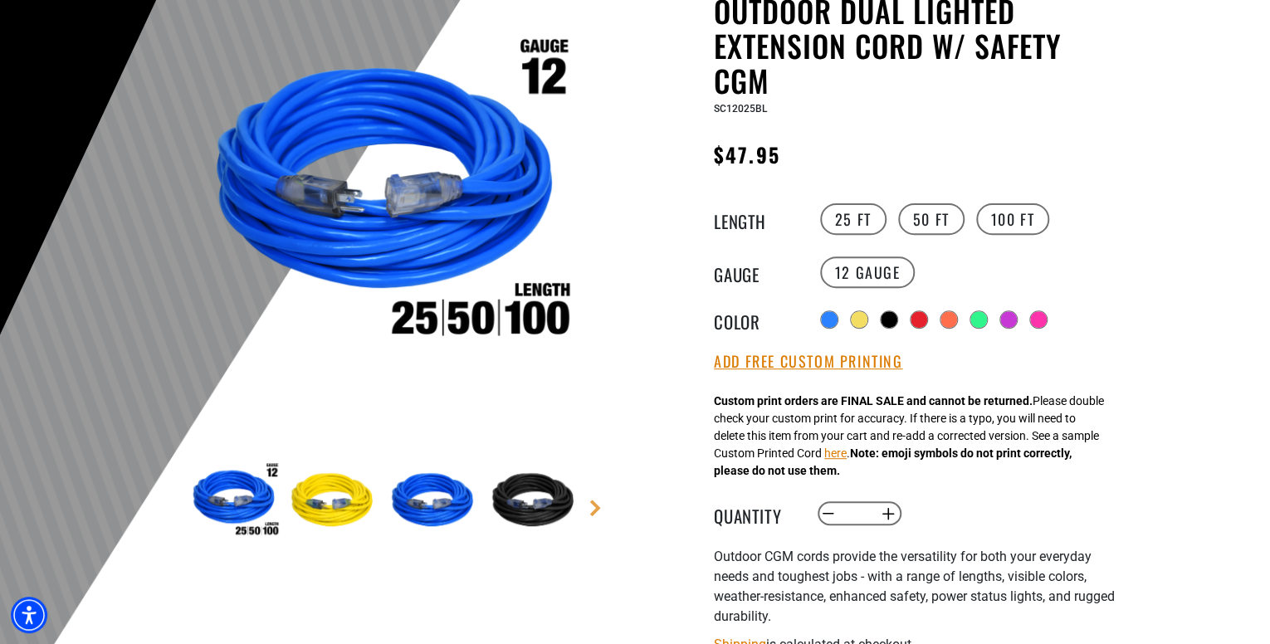
scroll to position [193, 0]
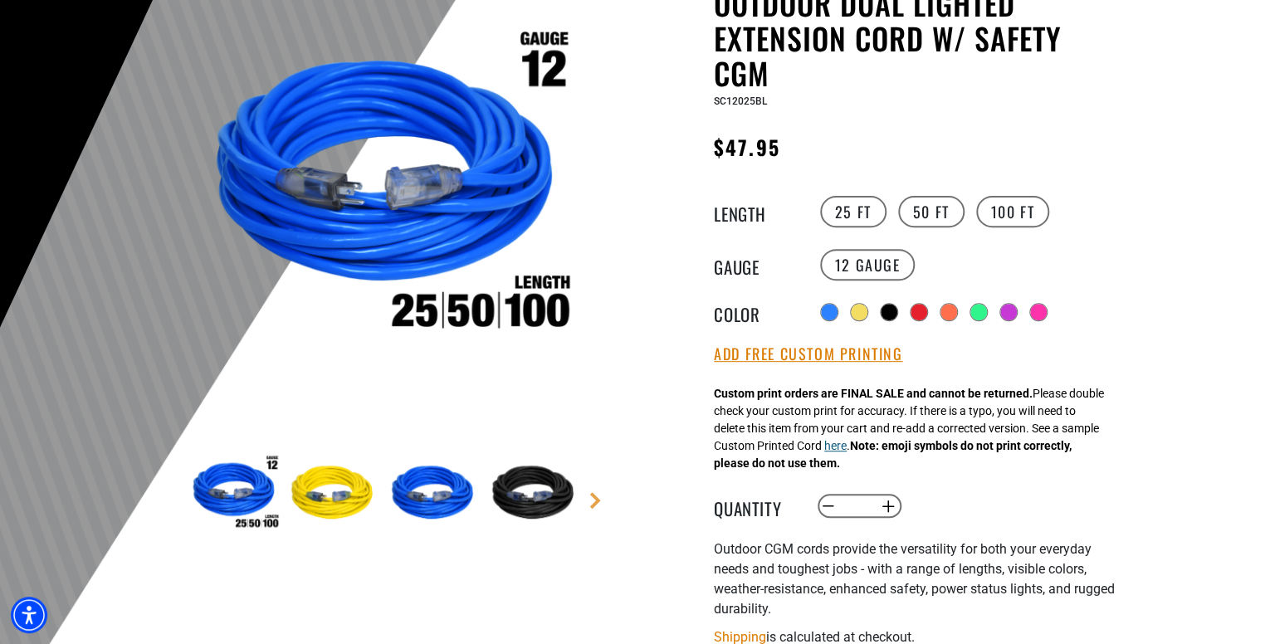
click at [847, 451] on button "here" at bounding box center [835, 445] width 22 height 17
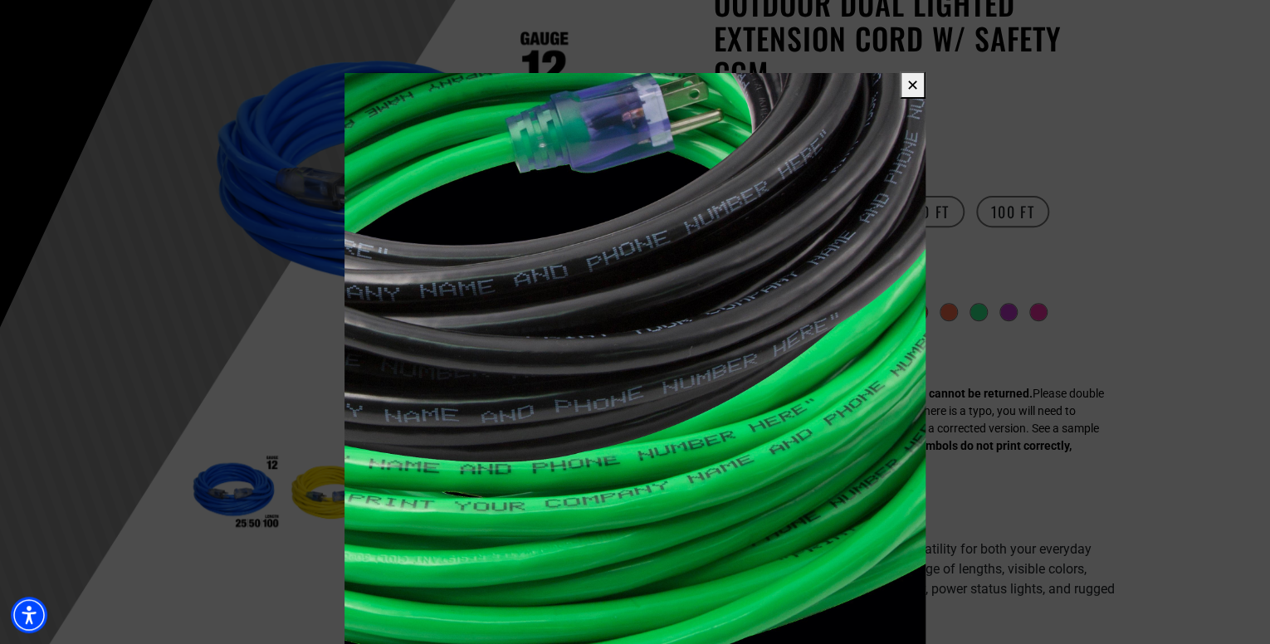
click at [1132, 363] on span at bounding box center [635, 322] width 1270 height 644
click at [920, 82] on button "✕" at bounding box center [913, 84] width 26 height 27
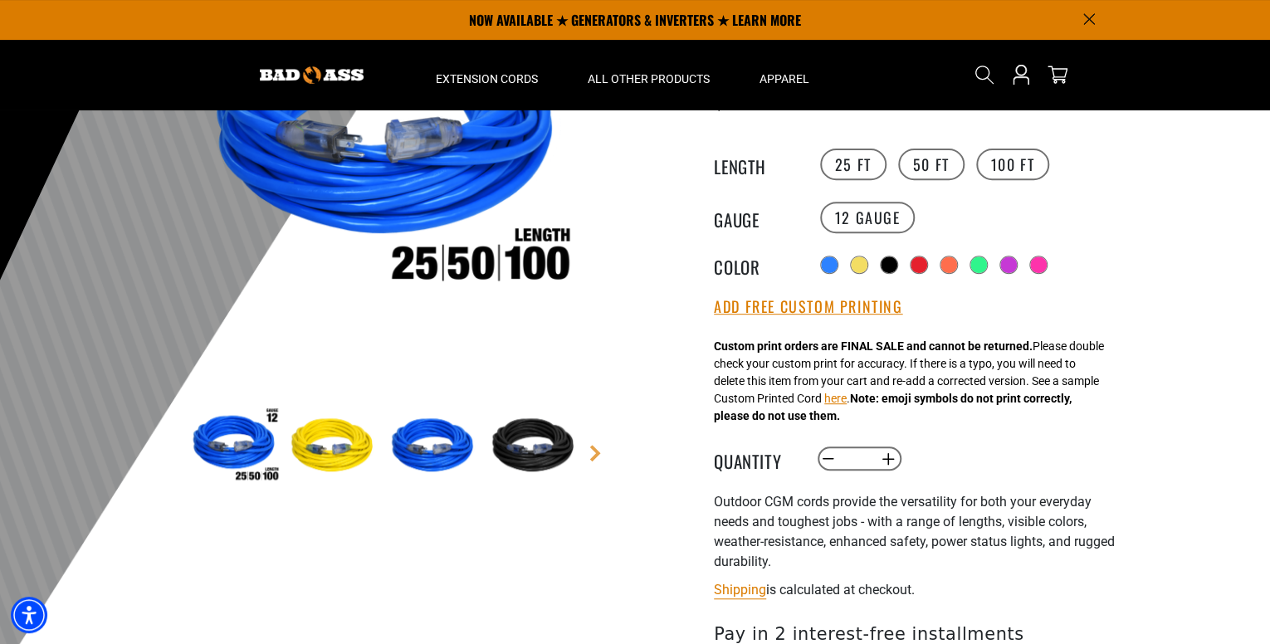
scroll to position [221, 0]
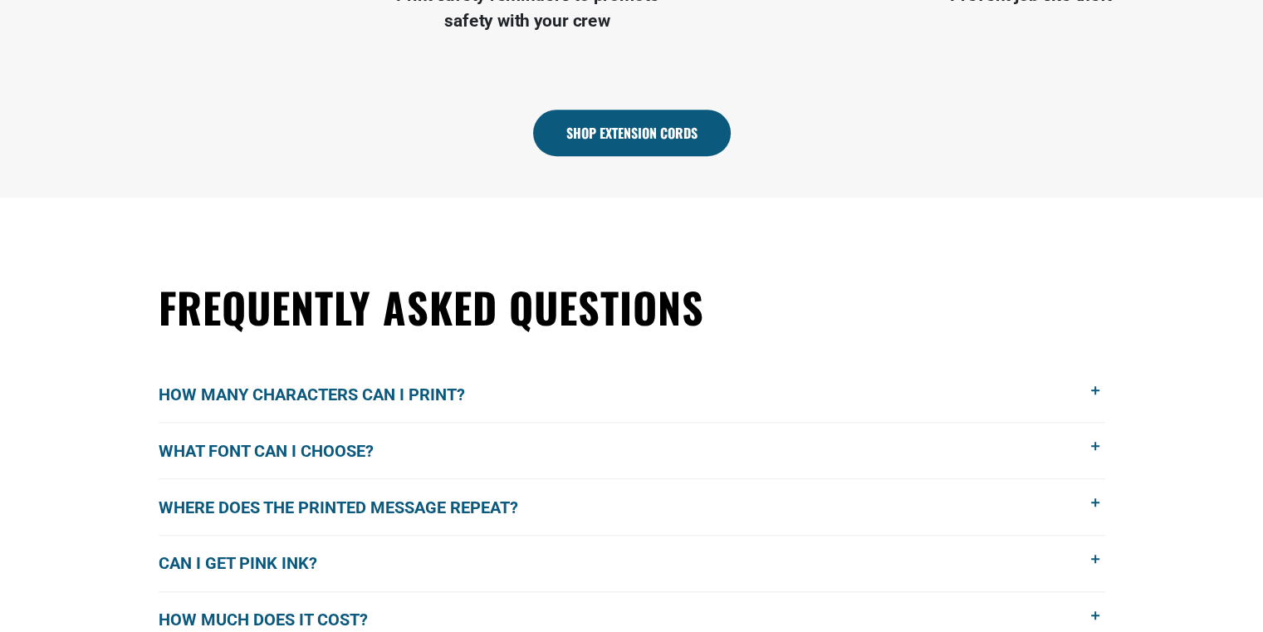
scroll to position [1069, 0]
